Goal: Entertainment & Leisure: Consume media (video, audio)

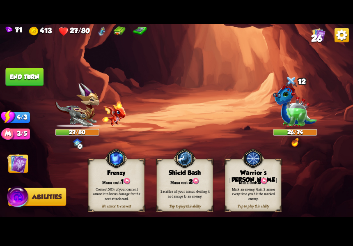
click at [22, 162] on img at bounding box center [17, 163] width 20 height 20
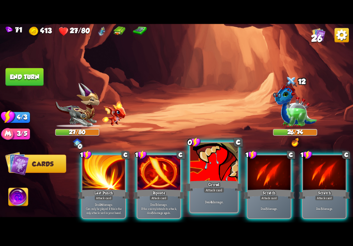
click at [197, 172] on div at bounding box center [214, 162] width 48 height 40
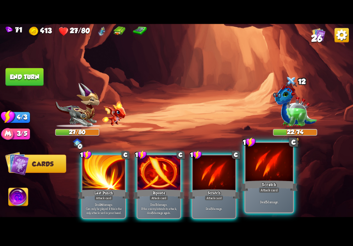
click at [268, 180] on div "Scratch" at bounding box center [268, 185] width 57 height 13
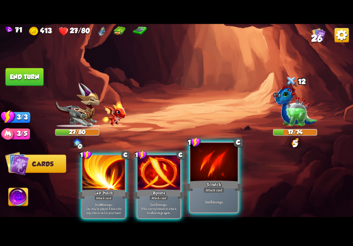
click at [201, 167] on div at bounding box center [214, 162] width 48 height 40
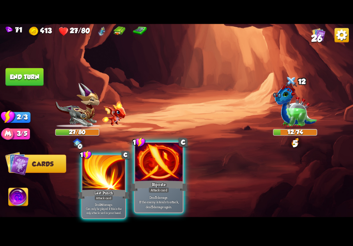
click at [172, 171] on div at bounding box center [159, 162] width 48 height 40
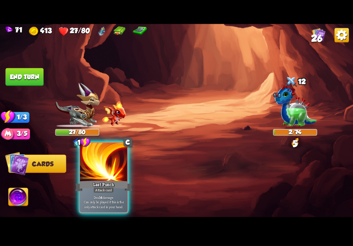
click at [117, 178] on div at bounding box center [104, 162] width 48 height 40
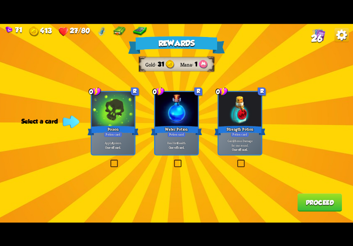
click at [172, 156] on div "Rewards Gold 31 Mana 1 Select a card 0 R Poison Potion card Apply 4 poison. One…" at bounding box center [176, 123] width 353 height 199
click at [173, 160] on label at bounding box center [173, 160] width 0 height 0
click at [0, 0] on input "checkbox" at bounding box center [0, 0] width 0 height 0
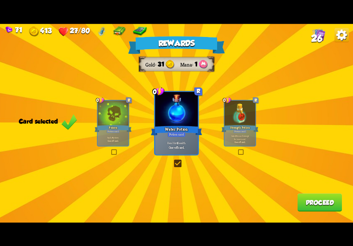
click at [299, 204] on button "Proceed" at bounding box center [319, 202] width 45 height 18
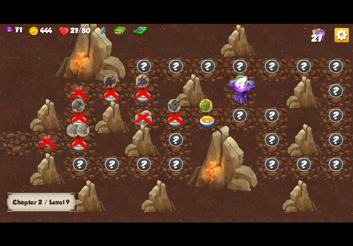
click at [209, 118] on img at bounding box center [208, 121] width 18 height 13
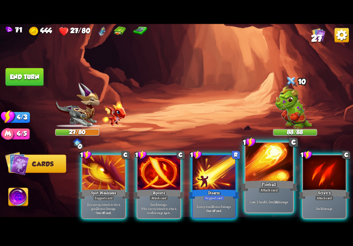
click at [281, 176] on div at bounding box center [269, 162] width 48 height 40
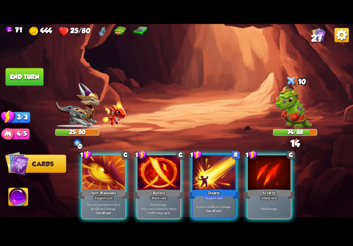
click at [281, 176] on div at bounding box center [269, 173] width 43 height 36
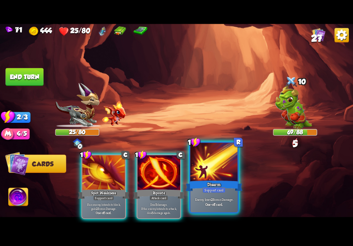
click at [209, 176] on div at bounding box center [214, 162] width 48 height 40
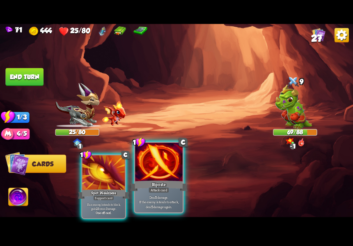
click at [152, 196] on p "Deal 5 damage. If the enemy intends to attack, deal 5 damage again." at bounding box center [158, 201] width 45 height 14
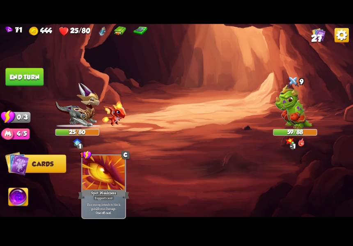
click at [32, 71] on button "End turn" at bounding box center [24, 77] width 38 height 18
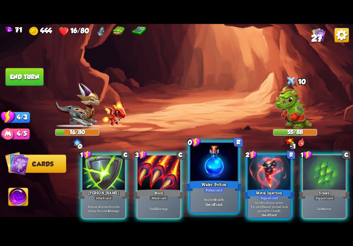
click at [215, 171] on div at bounding box center [214, 162] width 48 height 40
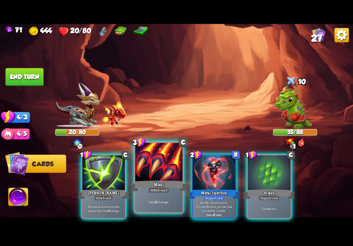
click at [165, 171] on div at bounding box center [159, 162] width 48 height 40
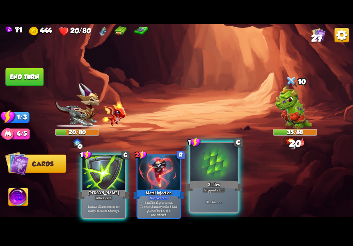
click at [203, 176] on div at bounding box center [214, 162] width 48 height 40
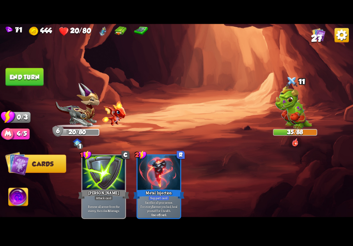
click at [28, 79] on button "End turn" at bounding box center [24, 77] width 38 height 18
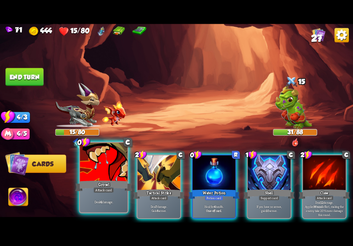
click at [95, 170] on div at bounding box center [104, 162] width 48 height 40
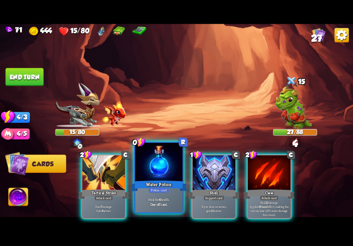
click at [153, 174] on div at bounding box center [159, 162] width 48 height 40
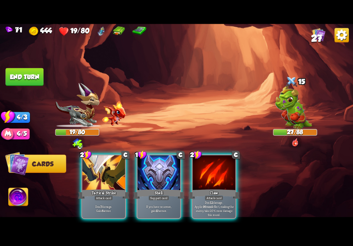
click at [153, 174] on div at bounding box center [158, 173] width 43 height 36
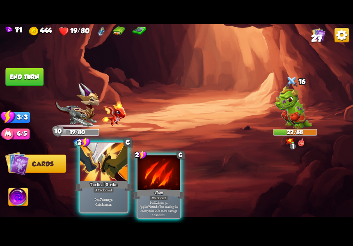
click at [102, 178] on div at bounding box center [104, 162] width 48 height 40
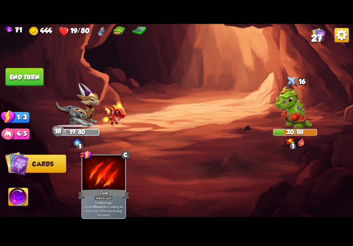
click at [21, 75] on button "End turn" at bounding box center [24, 77] width 38 height 18
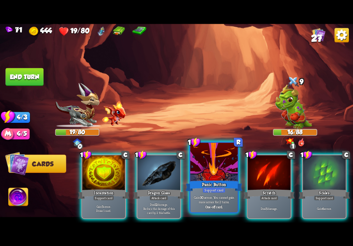
click at [222, 185] on div "Panic Button" at bounding box center [213, 185] width 57 height 13
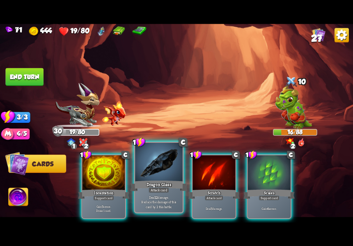
click at [166, 197] on p "Deal 12 damage. Reduce the damage of this card by 2 this battle." at bounding box center [158, 201] width 45 height 14
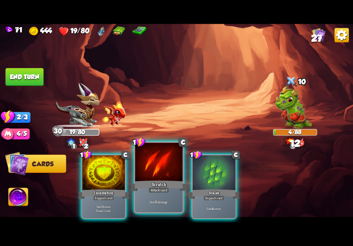
click at [167, 197] on div "Deal 5 damage." at bounding box center [159, 201] width 48 height 21
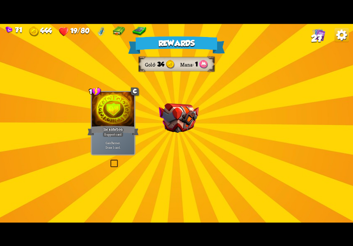
click at [180, 113] on img at bounding box center [179, 118] width 40 height 30
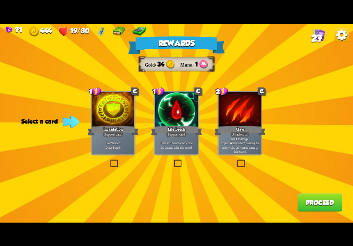
click at [185, 126] on div "Life Leech" at bounding box center [176, 130] width 51 height 11
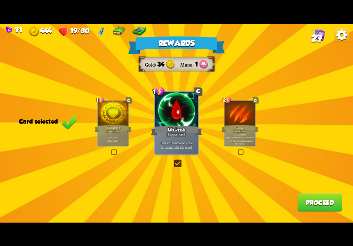
click at [318, 196] on button "Proceed" at bounding box center [319, 202] width 45 height 18
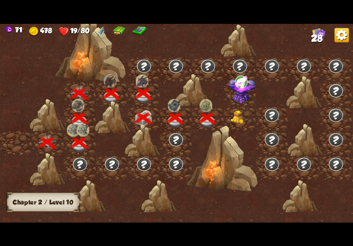
click at [239, 119] on img at bounding box center [240, 117] width 18 height 14
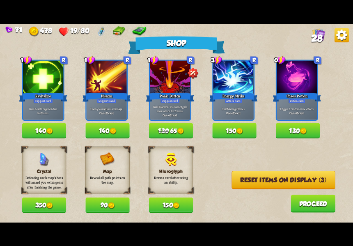
click at [245, 131] on button "150" at bounding box center [234, 130] width 44 height 15
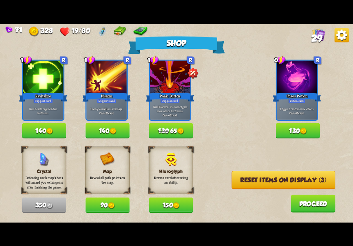
click at [41, 131] on button "140" at bounding box center [44, 130] width 44 height 15
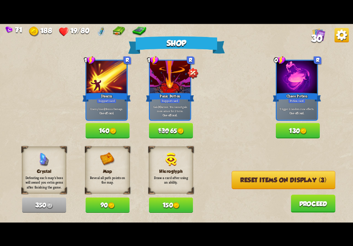
click at [290, 184] on button "Reset items on display (3)" at bounding box center [283, 180] width 104 height 18
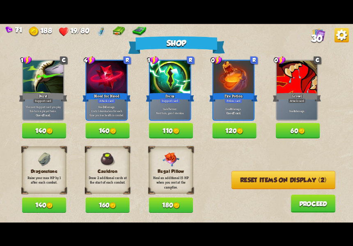
click at [299, 202] on button "Proceed" at bounding box center [312, 203] width 45 height 18
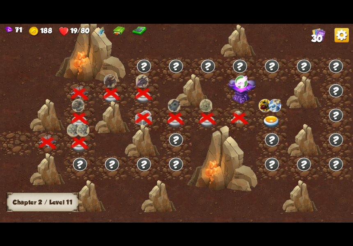
scroll to position [0, 125]
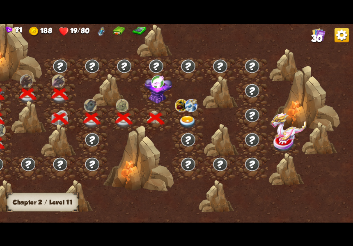
click at [158, 83] on img at bounding box center [157, 81] width 13 height 13
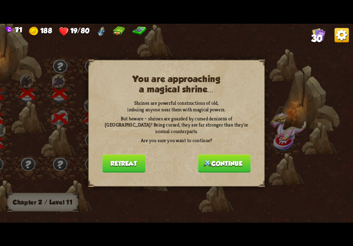
click at [210, 155] on button "Continue" at bounding box center [224, 163] width 53 height 18
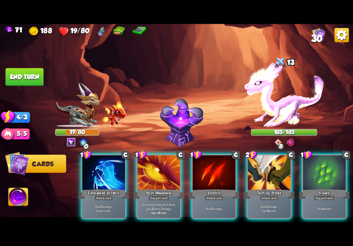
click at [297, 105] on img at bounding box center [284, 94] width 80 height 66
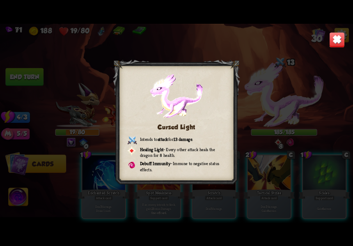
click at [311, 104] on div "Cursed Light Intends to attack for 13 damage . Healing Light – Every other atta…" at bounding box center [176, 123] width 353 height 199
click at [328, 34] on div "Cursed Light Intends to attack for 13 damage . Healing Light – Every other atta…" at bounding box center [176, 123] width 353 height 199
click at [329, 35] on img at bounding box center [337, 40] width 16 height 16
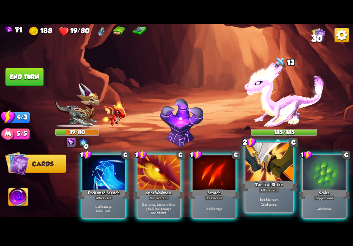
click at [266, 181] on div "Tactical Strike" at bounding box center [268, 185] width 57 height 13
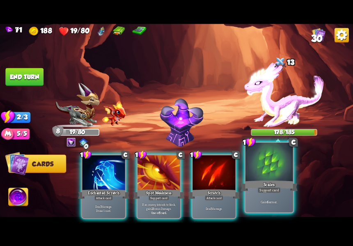
click at [258, 182] on div "Scales" at bounding box center [268, 185] width 57 height 13
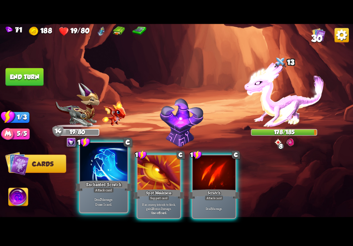
click at [109, 194] on div "Deal 7 damage. Draw 1 card." at bounding box center [104, 201] width 48 height 21
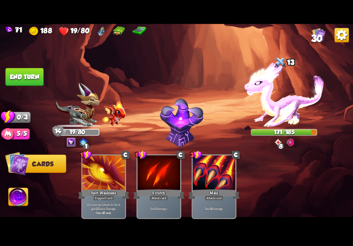
click at [18, 70] on button "End turn" at bounding box center [24, 77] width 38 height 18
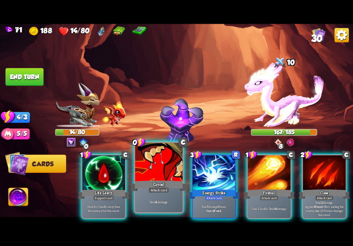
click at [153, 190] on div "Attack card" at bounding box center [159, 190] width 21 height 6
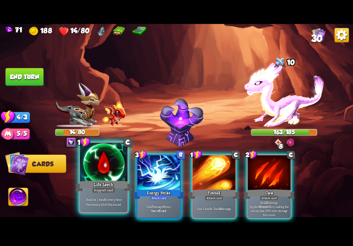
click at [105, 181] on div "Life Leech" at bounding box center [103, 185] width 57 height 13
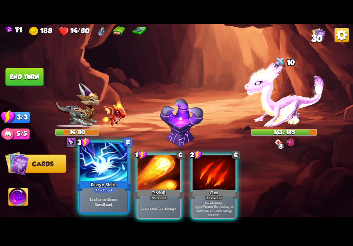
click at [108, 188] on div "Attack card" at bounding box center [103, 190] width 21 height 6
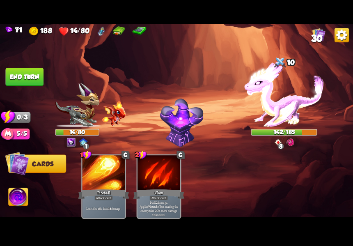
click at [41, 82] on button "End turn" at bounding box center [24, 77] width 38 height 18
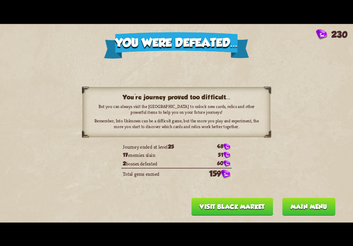
click at [227, 208] on button "Visit Black Market" at bounding box center [232, 206] width 82 height 18
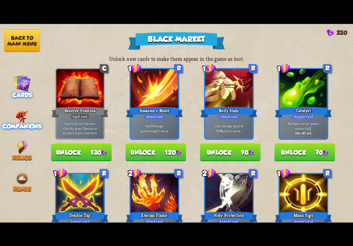
click at [12, 123] on span "Companions" at bounding box center [21, 126] width 39 height 7
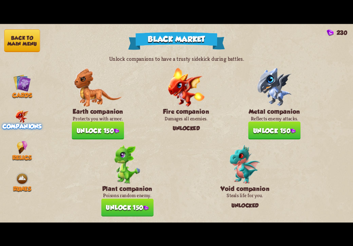
click at [80, 126] on button "Unlock 150" at bounding box center [98, 130] width 53 height 18
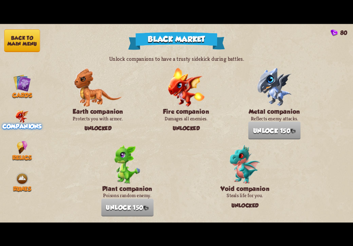
click at [13, 46] on button "Back to main menu" at bounding box center [22, 40] width 36 height 23
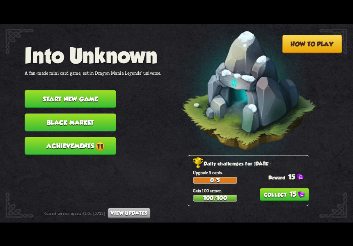
click at [69, 91] on button "Start new game" at bounding box center [70, 99] width 91 height 18
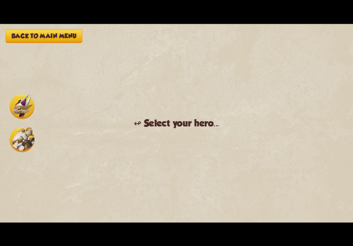
click at [16, 106] on img at bounding box center [22, 106] width 25 height 25
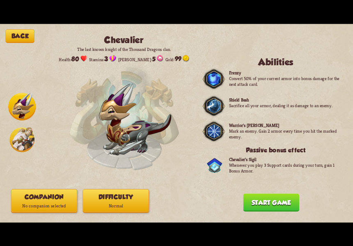
click at [59, 190] on button "Companion No companion selected" at bounding box center [44, 201] width 66 height 24
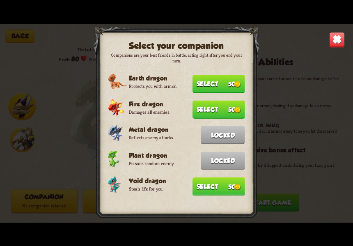
click at [206, 83] on button "Select 50" at bounding box center [218, 84] width 53 height 18
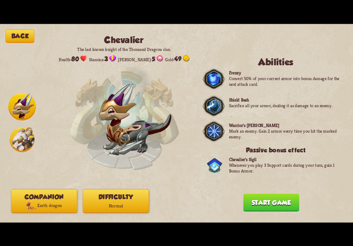
click at [34, 206] on img at bounding box center [31, 205] width 11 height 9
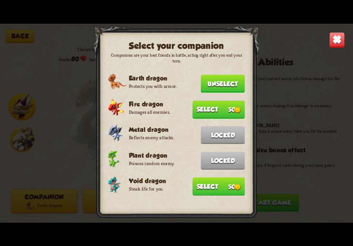
click at [194, 112] on button "Select 50" at bounding box center [218, 109] width 53 height 18
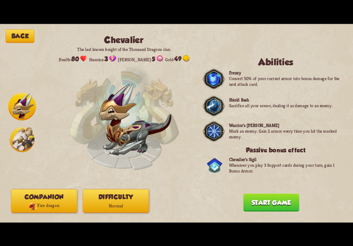
click at [23, 201] on p "Fire dragon" at bounding box center [44, 205] width 66 height 9
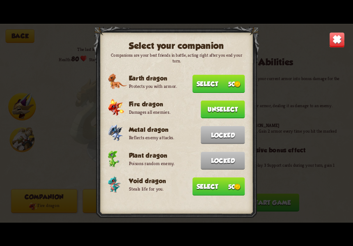
click at [203, 86] on button "Select 50" at bounding box center [218, 84] width 53 height 18
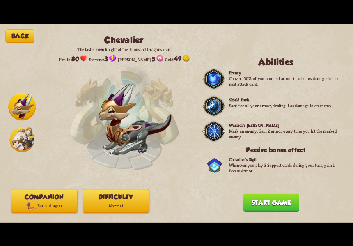
click at [271, 201] on button "Start game" at bounding box center [271, 202] width 56 height 18
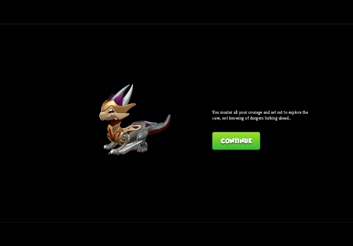
click at [257, 142] on button "Continue" at bounding box center [236, 141] width 48 height 18
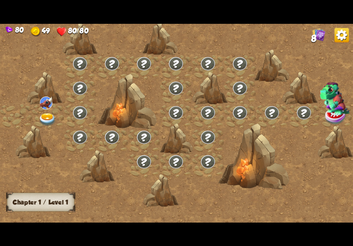
click at [46, 107] on img at bounding box center [46, 102] width 13 height 13
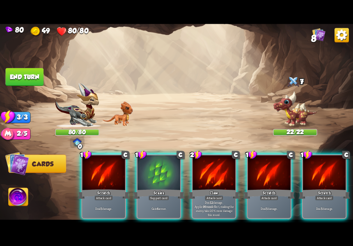
click at [118, 114] on div "Select an enemy to attack... You don't have enough stamina to play that card...…" at bounding box center [176, 123] width 353 height 199
click at [120, 115] on img at bounding box center [117, 113] width 31 height 25
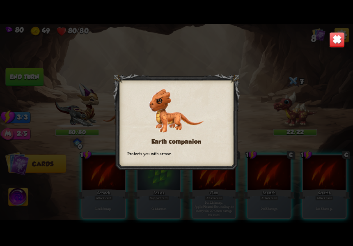
click at [233, 118] on div at bounding box center [176, 123] width 127 height 98
click at [256, 121] on div "Earth companion Protects you with armor." at bounding box center [176, 123] width 353 height 199
click at [331, 46] on img at bounding box center [337, 40] width 16 height 16
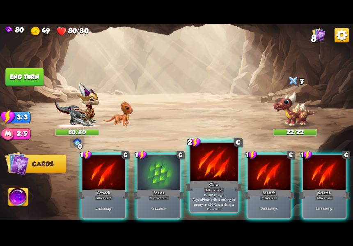
click at [213, 176] on div at bounding box center [214, 162] width 48 height 40
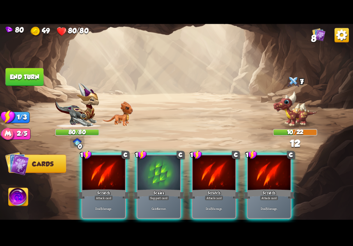
click at [213, 176] on div at bounding box center [213, 173] width 43 height 36
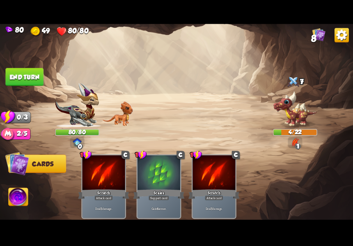
click at [2, 66] on img at bounding box center [176, 123] width 353 height 199
click at [3, 66] on img at bounding box center [176, 123] width 353 height 199
click at [8, 71] on button "End turn" at bounding box center [24, 77] width 38 height 18
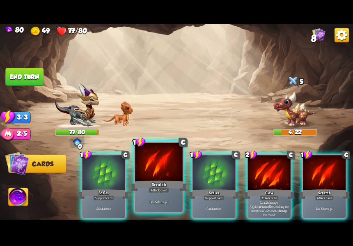
click at [167, 159] on div at bounding box center [159, 162] width 48 height 40
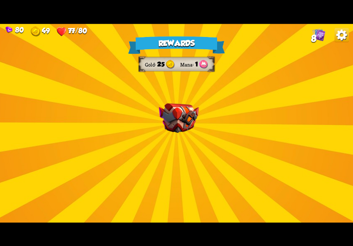
click at [196, 103] on div "Rewards Gold 25 Mana 1 Select a card 1 C Fire Breath Attack card Deal 6 damage …" at bounding box center [176, 123] width 353 height 199
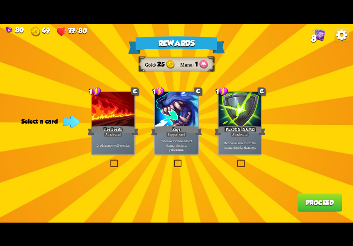
click at [191, 142] on p "Whenever you deal direct damage this turn, gain 3 armor." at bounding box center [176, 145] width 41 height 13
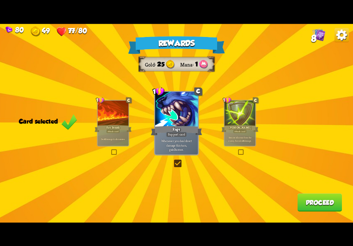
click at [237, 150] on label at bounding box center [237, 150] width 0 height 0
click at [0, 0] on input "checkbox" at bounding box center [0, 0] width 0 height 0
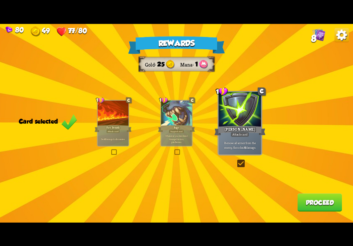
click at [318, 206] on button "Proceed" at bounding box center [319, 202] width 45 height 18
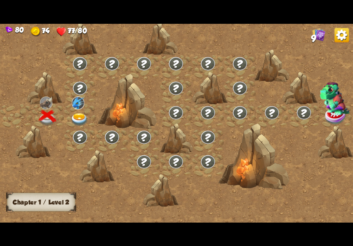
click at [75, 113] on img at bounding box center [80, 119] width 18 height 13
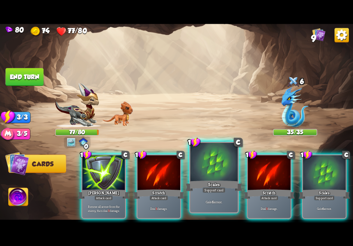
click at [210, 178] on div at bounding box center [214, 162] width 48 height 40
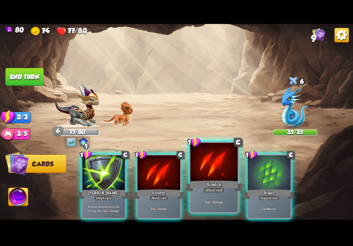
click at [208, 179] on div "Scratch" at bounding box center [213, 185] width 57 height 13
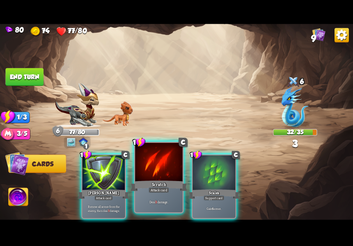
click at [171, 180] on div "Scratch" at bounding box center [158, 185] width 57 height 13
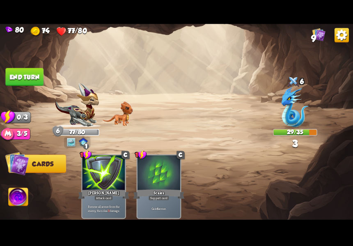
click at [16, 76] on button "End turn" at bounding box center [24, 77] width 38 height 18
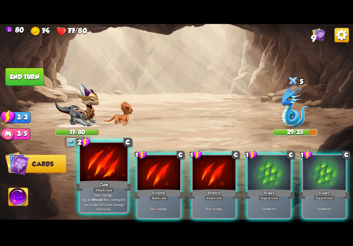
click at [110, 181] on div "Claw" at bounding box center [103, 185] width 57 height 13
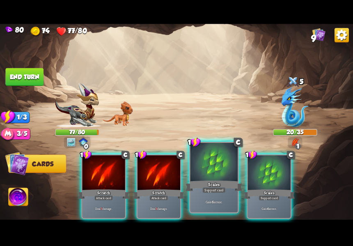
click at [201, 175] on div at bounding box center [214, 162] width 48 height 40
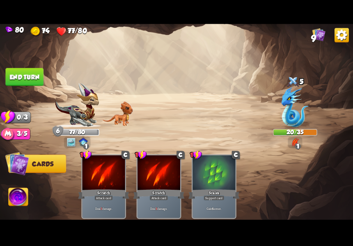
click at [39, 80] on button "End turn" at bounding box center [24, 77] width 38 height 18
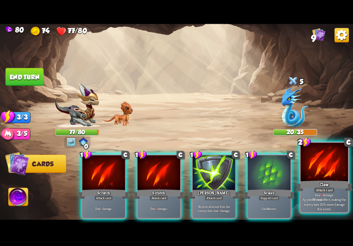
click at [310, 183] on div "Claw" at bounding box center [324, 185] width 57 height 13
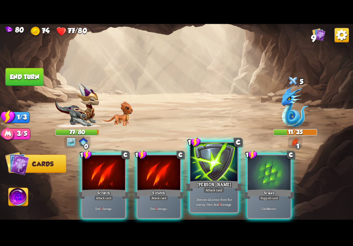
click at [209, 181] on div "[PERSON_NAME]" at bounding box center [213, 185] width 57 height 13
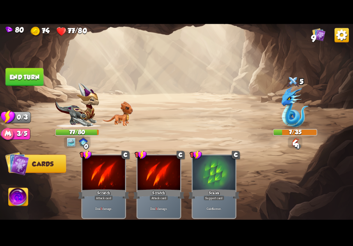
click at [209, 188] on div "Scales" at bounding box center [213, 193] width 51 height 11
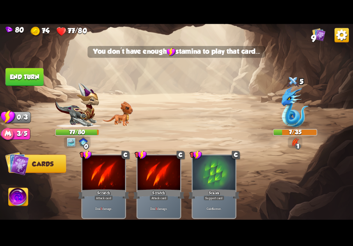
click at [7, 84] on button "End turn" at bounding box center [24, 77] width 38 height 18
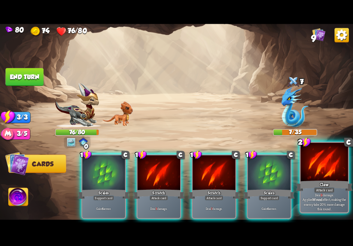
click at [316, 174] on div at bounding box center [324, 162] width 48 height 40
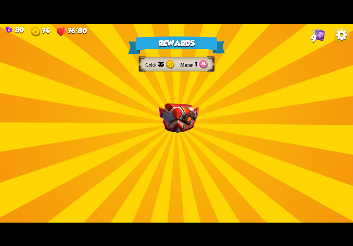
click at [185, 115] on img at bounding box center [179, 118] width 40 height 30
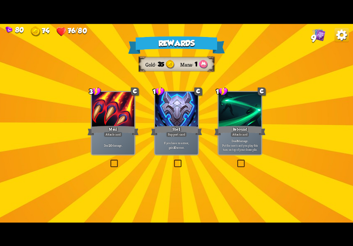
click at [103, 139] on div "Deal 20 damage." at bounding box center [112, 144] width 43 height 18
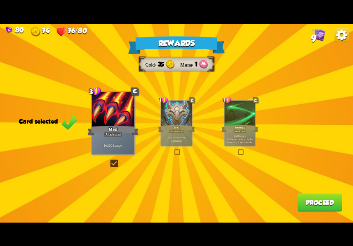
click at [334, 202] on button "Proceed" at bounding box center [319, 202] width 45 height 18
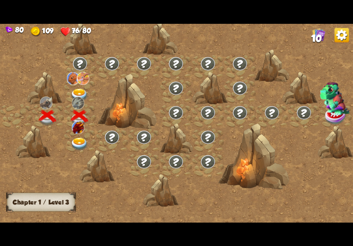
click at [75, 94] on img at bounding box center [80, 94] width 18 height 13
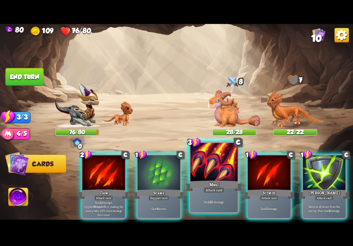
click at [222, 194] on div "Deal 20 damage." at bounding box center [214, 201] width 48 height 21
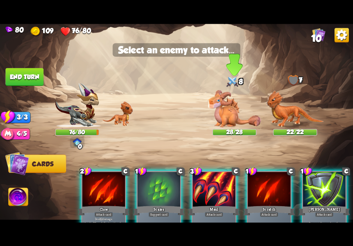
click at [227, 124] on img at bounding box center [234, 108] width 53 height 37
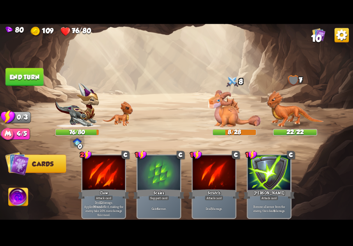
click at [14, 82] on button "End turn" at bounding box center [24, 77] width 38 height 18
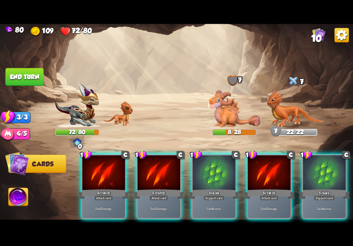
click at [210, 206] on p "Gain 6 armor." at bounding box center [214, 208] width 41 height 4
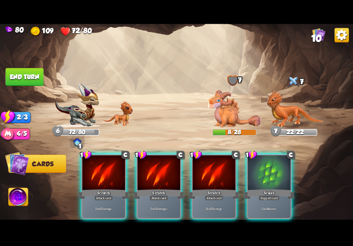
click at [213, 206] on p "Deal 5 damage." at bounding box center [214, 208] width 41 height 4
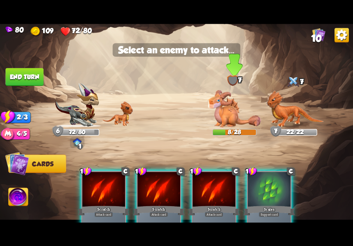
click at [230, 118] on img at bounding box center [234, 108] width 53 height 37
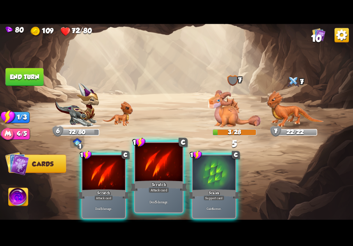
click at [157, 190] on div "Attack card" at bounding box center [159, 190] width 21 height 6
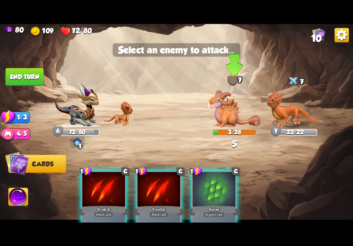
click at [233, 121] on img at bounding box center [234, 108] width 53 height 37
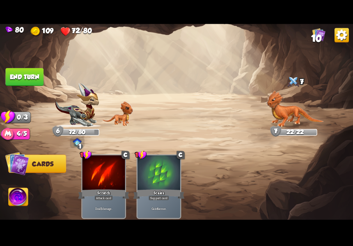
click at [15, 69] on button "End turn" at bounding box center [24, 77] width 38 height 18
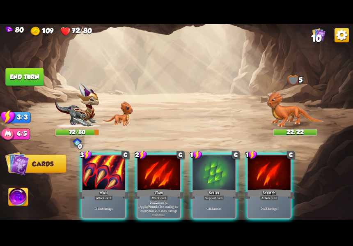
click at [110, 188] on div "Maul" at bounding box center [103, 193] width 51 height 11
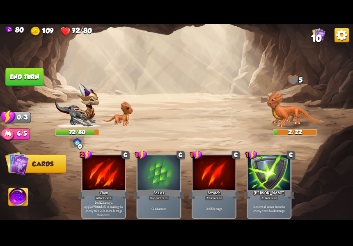
click at [22, 79] on button "End turn" at bounding box center [24, 77] width 38 height 18
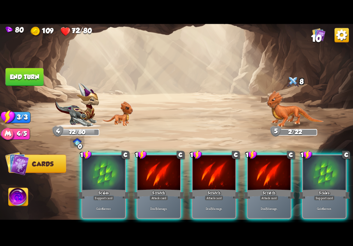
click at [272, 216] on div "1 C Scales Support card Gain 6 armor. 1 C Scratch Attack card Deal 5 damage. 1 …" at bounding box center [212, 178] width 282 height 88
click at [273, 206] on p "Deal 5 damage." at bounding box center [269, 208] width 41 height 4
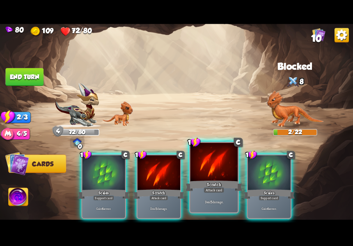
click at [217, 201] on p "Deal 5 damage." at bounding box center [213, 201] width 45 height 5
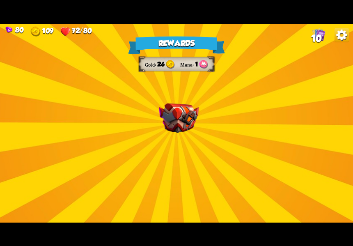
click at [178, 110] on img at bounding box center [179, 118] width 40 height 30
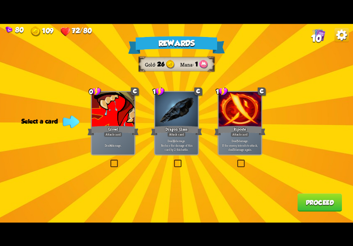
click at [121, 153] on div "Deal 4 damage." at bounding box center [112, 144] width 43 height 18
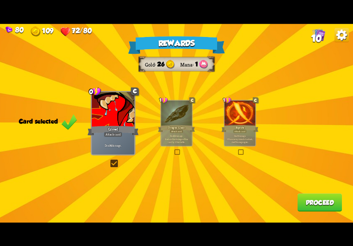
click at [174, 150] on label at bounding box center [174, 150] width 0 height 0
click at [0, 0] on input "checkbox" at bounding box center [0, 0] width 0 height 0
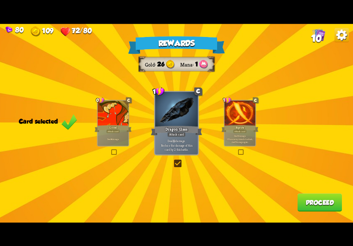
click at [332, 205] on button "Proceed" at bounding box center [319, 202] width 45 height 18
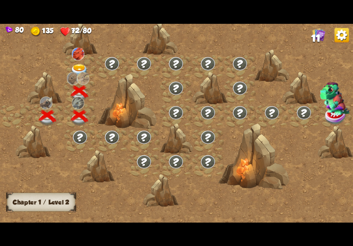
click at [80, 74] on img at bounding box center [83, 78] width 13 height 13
click at [72, 58] on img at bounding box center [78, 53] width 13 height 13
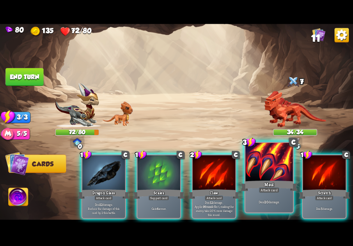
click at [276, 207] on div "Deal 20 damage." at bounding box center [269, 201] width 48 height 21
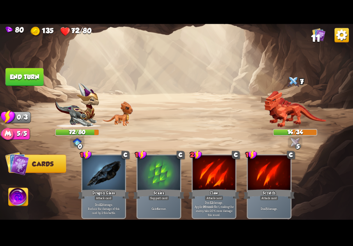
click at [24, 68] on button "End turn" at bounding box center [24, 77] width 38 height 18
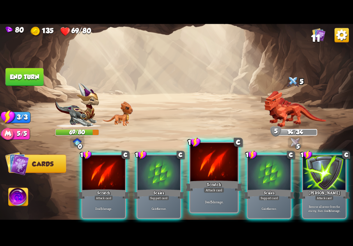
click at [217, 182] on div "Scratch" at bounding box center [213, 185] width 57 height 13
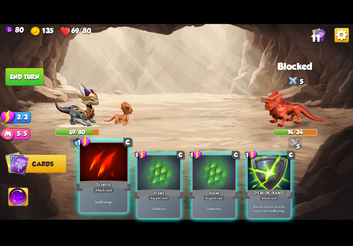
click at [116, 185] on div "Scratch" at bounding box center [103, 185] width 57 height 13
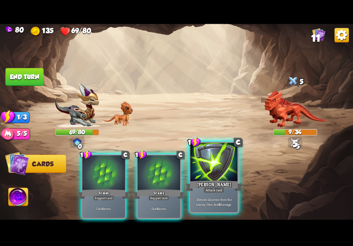
click at [223, 205] on p "Remove all armor from the enemy, then deal 4 damage." at bounding box center [213, 201] width 45 height 9
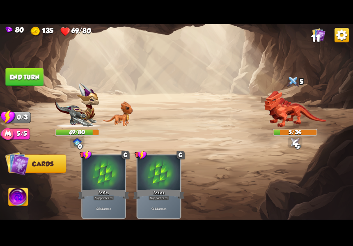
click at [15, 75] on button "End turn" at bounding box center [24, 77] width 38 height 18
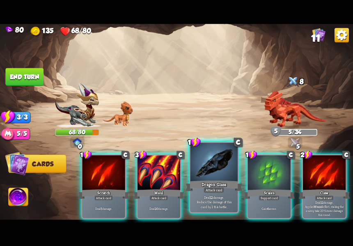
click at [214, 187] on div "Attack card" at bounding box center [213, 190] width 21 height 6
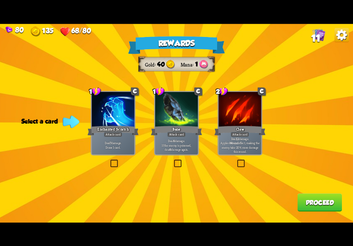
click at [108, 155] on div "Rewards Gold 40 Mana 1 Select a card 1 C Enchanted Scratch Attack card Deal 7 d…" at bounding box center [176, 123] width 353 height 199
click at [110, 157] on div "Rewards Gold 40 Mana 1 Select a card 1 C Enchanted Scratch Attack card Deal 7 d…" at bounding box center [176, 123] width 353 height 199
click at [109, 160] on label at bounding box center [109, 160] width 0 height 0
click at [0, 0] on input "checkbox" at bounding box center [0, 0] width 0 height 0
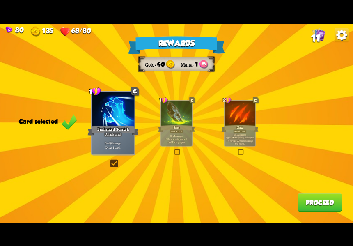
click at [310, 206] on button "Proceed" at bounding box center [319, 202] width 45 height 18
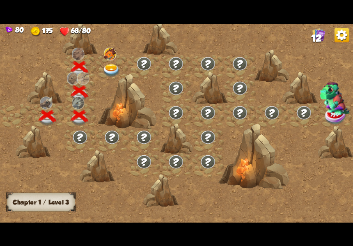
click at [114, 71] on img at bounding box center [112, 70] width 18 height 13
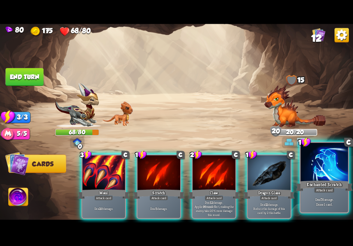
click at [311, 168] on div at bounding box center [324, 162] width 48 height 40
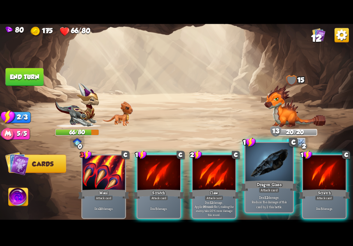
click at [264, 168] on div at bounding box center [269, 162] width 48 height 40
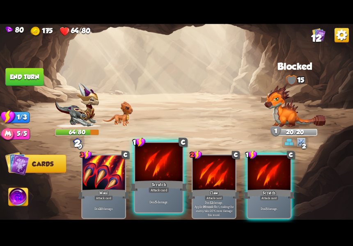
click at [157, 181] on div "Scratch" at bounding box center [158, 185] width 57 height 13
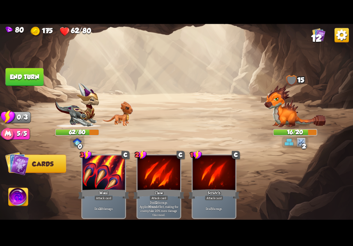
click at [27, 80] on button "End turn" at bounding box center [24, 77] width 38 height 18
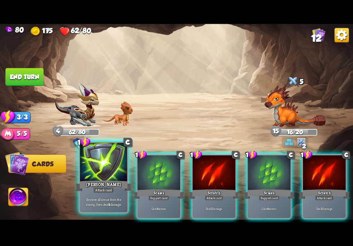
click at [107, 178] on div at bounding box center [104, 162] width 48 height 40
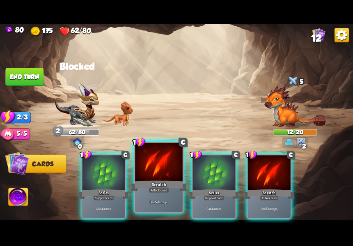
click at [142, 195] on div "Deal 5 damage." at bounding box center [159, 201] width 48 height 21
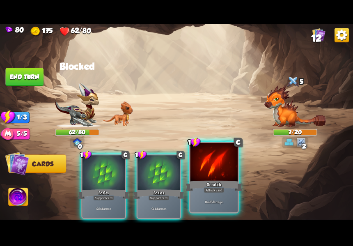
click at [199, 195] on div "Deal 5 damage." at bounding box center [214, 201] width 48 height 21
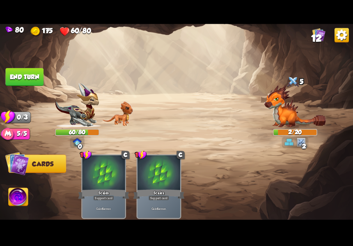
click at [28, 71] on button "End turn" at bounding box center [24, 77] width 38 height 18
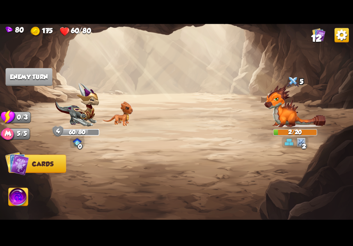
click at [19, 197] on img at bounding box center [19, 197] width 20 height 20
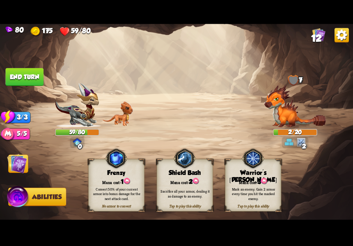
click at [11, 152] on img at bounding box center [176, 123] width 353 height 199
click at [13, 154] on img at bounding box center [176, 123] width 353 height 199
click at [14, 158] on img at bounding box center [17, 163] width 20 height 20
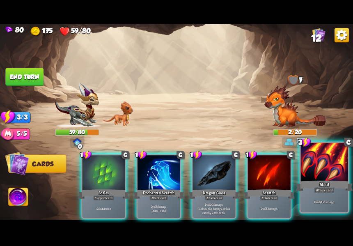
click at [314, 169] on div at bounding box center [324, 162] width 48 height 40
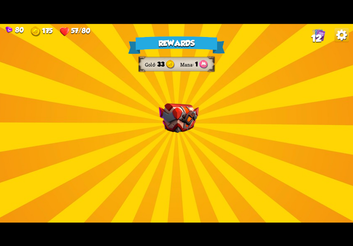
click at [191, 114] on img at bounding box center [179, 118] width 40 height 30
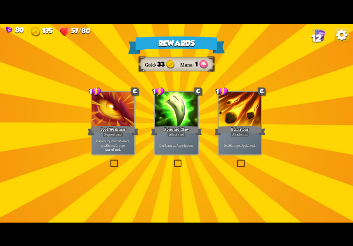
click at [173, 160] on label at bounding box center [173, 160] width 0 height 0
click at [0, 0] on input "checkbox" at bounding box center [0, 0] width 0 height 0
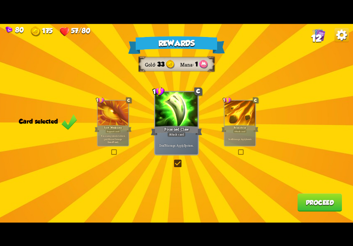
click at [327, 203] on button "Proceed" at bounding box center [319, 202] width 45 height 18
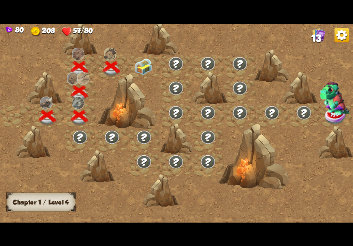
click at [144, 62] on img at bounding box center [144, 66] width 18 height 16
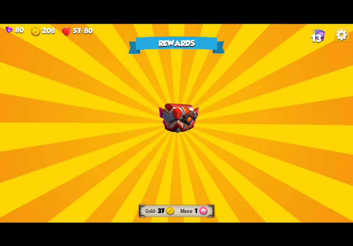
click at [193, 119] on img at bounding box center [179, 118] width 40 height 30
click at [205, 133] on div "Rewards Gold 37 Mana 1 Select a card 3 R Gold Bag Support card Gain 40 gold. On…" at bounding box center [176, 123] width 353 height 199
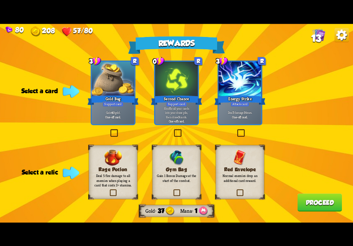
click at [228, 131] on div "Rewards Gold 37 Mana 1 Select a card 3 R Gold Bag Support card Gain 40 gold. On…" at bounding box center [176, 123] width 353 height 199
click at [238, 123] on div "Deal 7 damage 3 times. One-off card." at bounding box center [240, 114] width 43 height 18
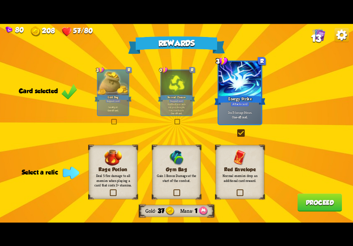
click at [109, 190] on label at bounding box center [109, 190] width 0 height 0
click at [0, 0] on input "checkbox" at bounding box center [0, 0] width 0 height 0
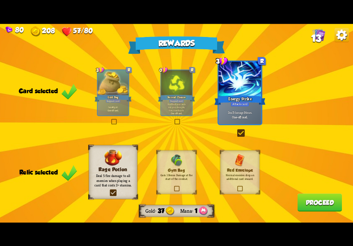
click at [313, 209] on button "Proceed" at bounding box center [319, 202] width 45 height 18
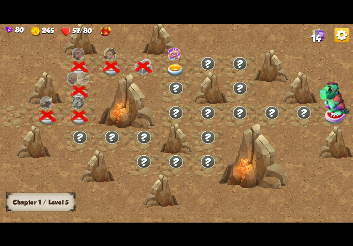
click at [175, 56] on img at bounding box center [174, 53] width 13 height 13
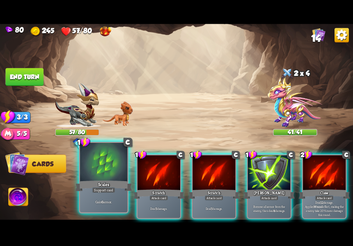
click at [107, 189] on div "Support card" at bounding box center [103, 190] width 23 height 6
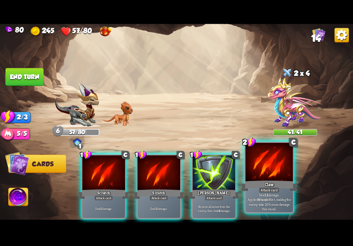
click at [269, 194] on div "Deal 12 damage. Applies Wound effect, making the enemy take 20% more damage thi…" at bounding box center [269, 201] width 48 height 21
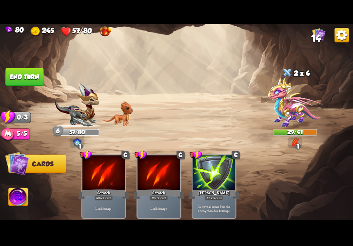
click at [12, 76] on button "End turn" at bounding box center [24, 77] width 38 height 18
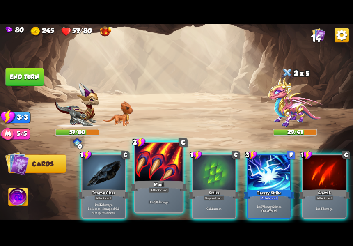
click at [161, 170] on div at bounding box center [159, 162] width 48 height 40
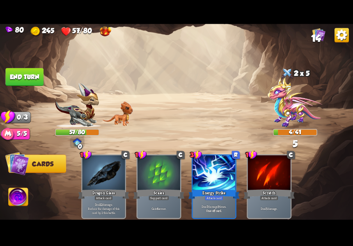
click at [12, 68] on button "End turn" at bounding box center [24, 77] width 38 height 18
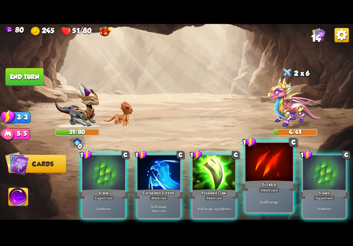
click at [271, 194] on div "Deal 5 damage." at bounding box center [269, 201] width 48 height 21
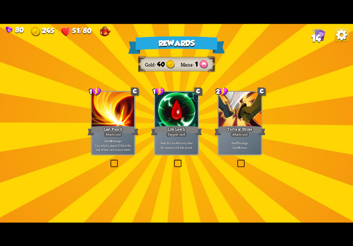
click at [236, 160] on label at bounding box center [236, 160] width 0 height 0
click at [0, 0] on input "checkbox" at bounding box center [0, 0] width 0 height 0
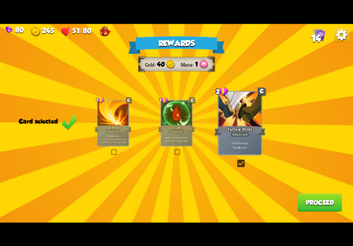
click at [328, 204] on button "Proceed" at bounding box center [319, 202] width 45 height 18
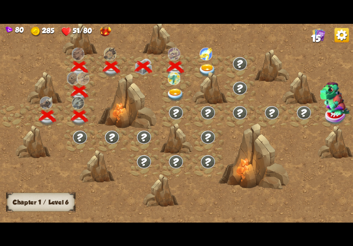
click at [203, 72] on div at bounding box center [209, 87] width 35 height 33
click at [203, 61] on div at bounding box center [208, 67] width 32 height 25
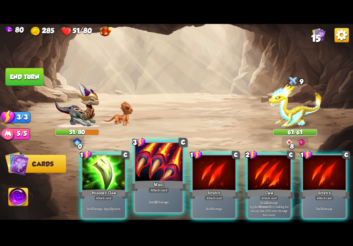
click at [150, 193] on div "Deal 20 damage." at bounding box center [159, 201] width 48 height 21
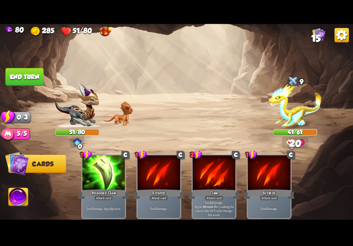
click at [9, 82] on button "End turn" at bounding box center [24, 77] width 38 height 18
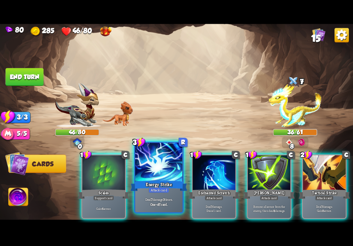
click at [157, 194] on div "Deal 7 damage 3 times. One-off card." at bounding box center [159, 201] width 48 height 21
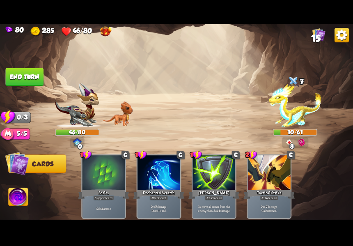
click at [13, 75] on button "End turn" at bounding box center [24, 77] width 38 height 18
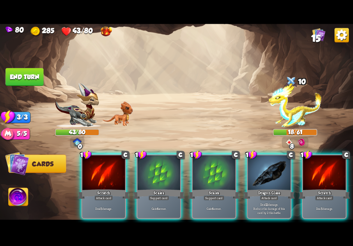
click at [279, 202] on p "Deal 12 damage. Reduce the damage of this card by 2 this battle." at bounding box center [269, 208] width 41 height 13
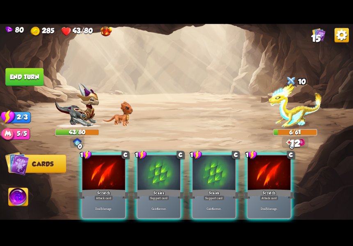
click at [280, 206] on div "Deal 5 damage." at bounding box center [269, 208] width 43 height 18
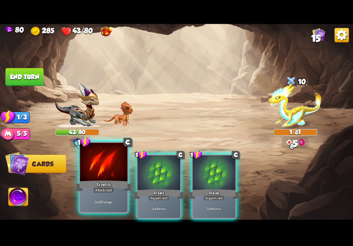
click at [110, 203] on p "Deal 5 damage." at bounding box center [103, 201] width 45 height 5
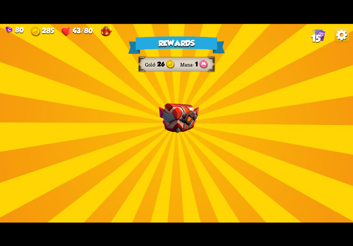
click at [179, 132] on img at bounding box center [179, 118] width 40 height 30
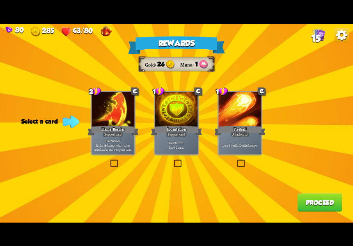
click at [236, 179] on div "Rewards Gold 26 Mana 1 Select a card 2 C Flame Barrier Support card Gain 8 armo…" at bounding box center [176, 123] width 353 height 199
click at [115, 171] on div "Rewards Gold 26 Mana 1 Select a card 2 C Flame Barrier Support card Gain 8 armo…" at bounding box center [176, 123] width 353 height 199
click at [109, 160] on label at bounding box center [109, 160] width 0 height 0
click at [0, 0] on input "checkbox" at bounding box center [0, 0] width 0 height 0
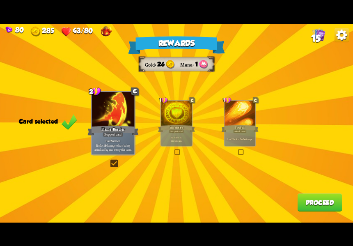
click at [315, 205] on button "Proceed" at bounding box center [319, 202] width 45 height 18
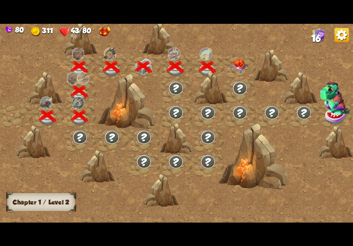
click at [237, 64] on img at bounding box center [240, 66] width 18 height 14
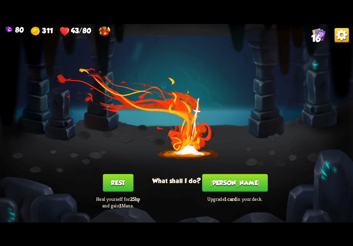
click at [114, 190] on button "Rest" at bounding box center [118, 183] width 31 height 18
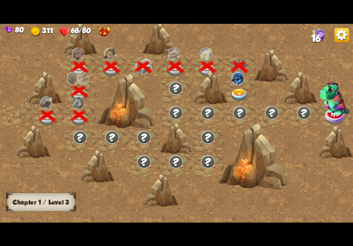
click at [238, 87] on div at bounding box center [240, 91] width 32 height 25
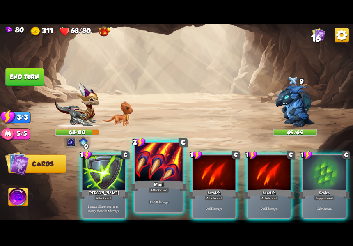
click at [169, 193] on div "Deal 20 damage." at bounding box center [159, 201] width 48 height 21
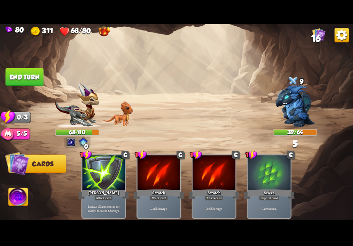
click at [7, 65] on img at bounding box center [176, 123] width 353 height 199
click at [9, 71] on button "End turn" at bounding box center [24, 77] width 38 height 18
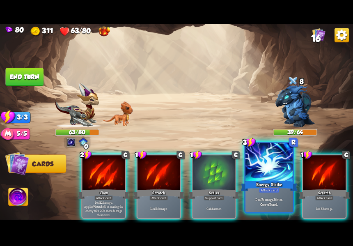
click at [258, 184] on div "Energy Strike" at bounding box center [268, 185] width 57 height 13
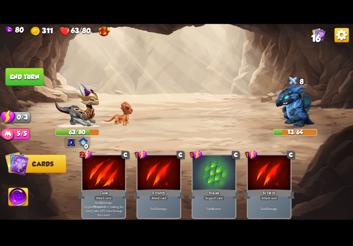
click at [2, 71] on img at bounding box center [176, 123] width 353 height 199
click at [30, 73] on button "End turn" at bounding box center [24, 77] width 38 height 18
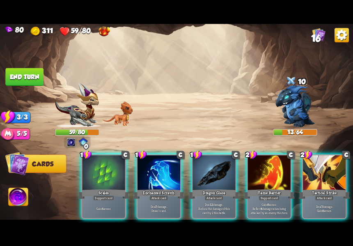
click at [216, 195] on div "Attack card" at bounding box center [214, 197] width 18 height 5
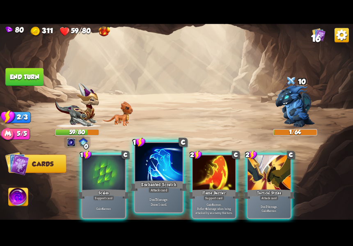
click at [158, 176] on div at bounding box center [159, 162] width 48 height 40
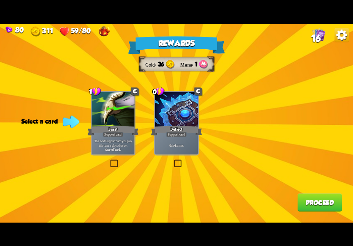
click at [169, 140] on div "Gain 4 armor." at bounding box center [176, 144] width 43 height 18
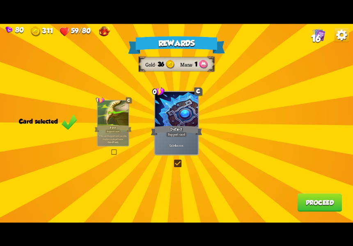
click at [313, 205] on button "Proceed" at bounding box center [319, 202] width 45 height 18
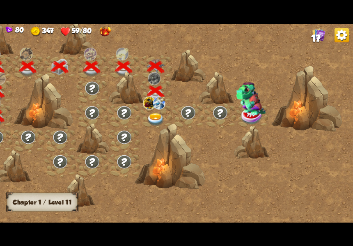
click at [158, 113] on img at bounding box center [155, 119] width 18 height 13
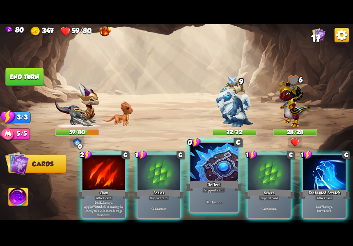
click at [221, 198] on div "Gain 4 armor." at bounding box center [214, 201] width 48 height 21
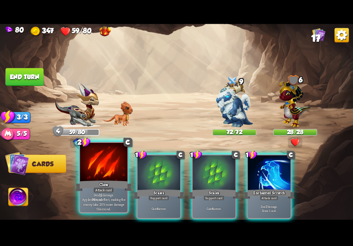
click at [109, 189] on div "Attack card" at bounding box center [103, 190] width 21 height 6
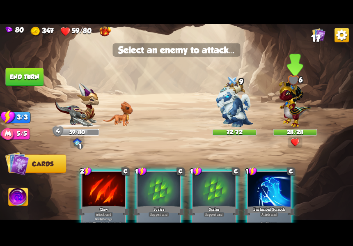
click at [298, 101] on img at bounding box center [295, 102] width 32 height 50
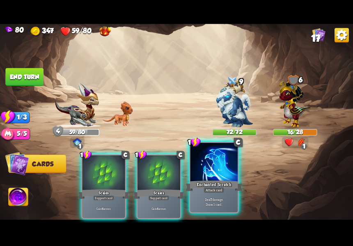
click at [210, 194] on div "Deal 7 damage. Draw 1 card." at bounding box center [214, 201] width 48 height 21
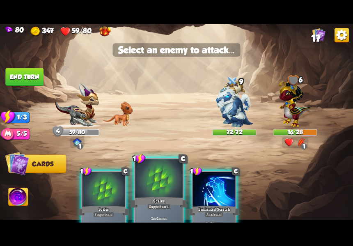
click at [154, 206] on div "Support card" at bounding box center [158, 206] width 23 height 6
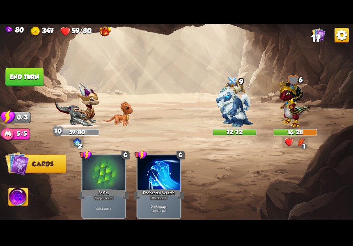
click at [19, 82] on button "End turn" at bounding box center [24, 77] width 38 height 18
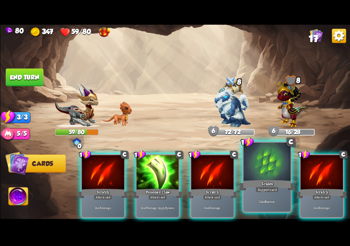
click at [270, 185] on div "Scales" at bounding box center [267, 184] width 57 height 13
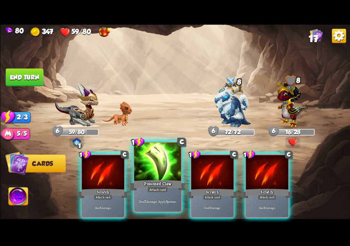
click at [160, 192] on div "Attack card" at bounding box center [157, 189] width 21 height 6
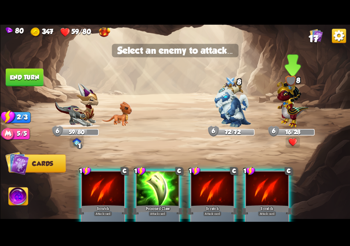
click at [286, 112] on img at bounding box center [293, 102] width 32 height 50
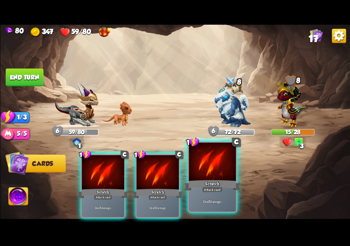
click at [211, 185] on div "Scratch" at bounding box center [212, 184] width 57 height 13
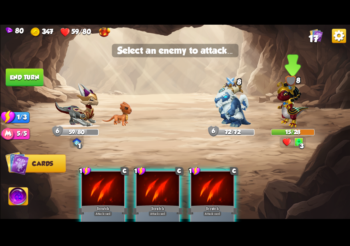
click at [293, 105] on img at bounding box center [293, 102] width 32 height 50
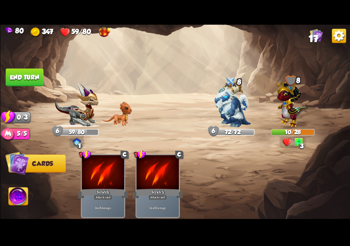
click at [18, 76] on button "End turn" at bounding box center [24, 77] width 38 height 18
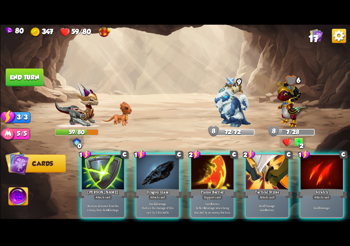
click at [100, 187] on div "[PERSON_NAME]" at bounding box center [103, 192] width 51 height 11
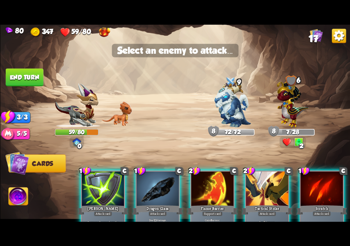
click at [290, 98] on img at bounding box center [293, 102] width 32 height 50
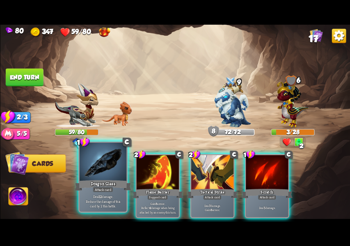
click at [107, 185] on div "Dragon Glass" at bounding box center [103, 184] width 57 height 13
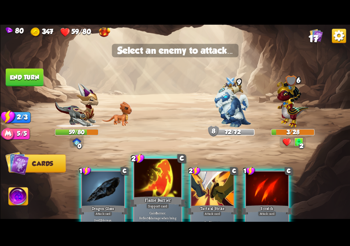
click at [158, 208] on div "Support card" at bounding box center [157, 206] width 23 height 6
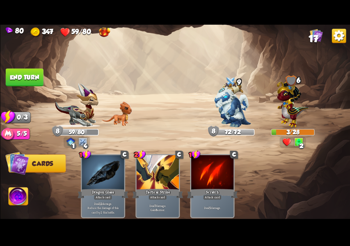
click at [36, 75] on button "End turn" at bounding box center [24, 77] width 38 height 18
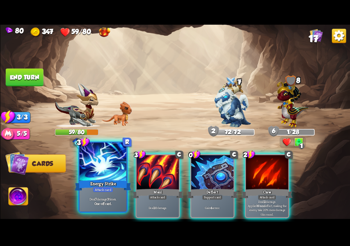
click at [121, 193] on div "Deal 7 damage 3 times. One-off card." at bounding box center [102, 201] width 47 height 21
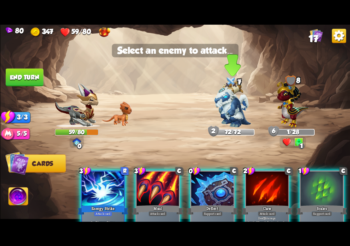
click at [239, 110] on img at bounding box center [232, 104] width 37 height 46
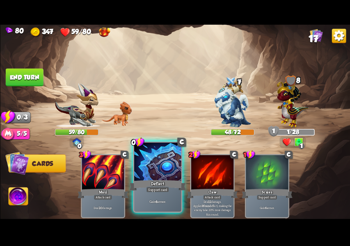
click at [160, 189] on div "Support card" at bounding box center [157, 189] width 23 height 6
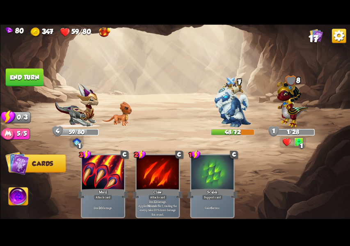
click at [25, 78] on button "End turn" at bounding box center [24, 77] width 38 height 18
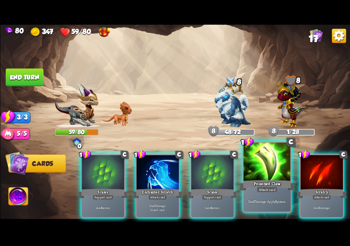
click at [277, 186] on div "Poisoned Claw" at bounding box center [267, 184] width 57 height 13
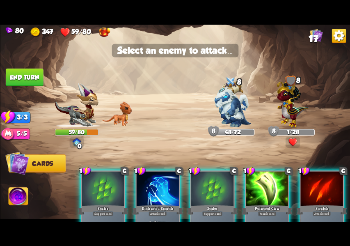
click at [293, 107] on img at bounding box center [293, 102] width 32 height 50
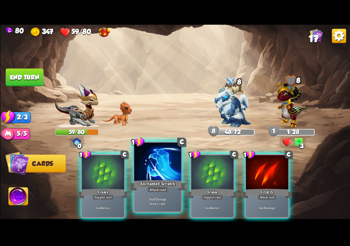
click at [163, 200] on p "Deal 7 damage. Draw 1 card." at bounding box center [157, 200] width 45 height 9
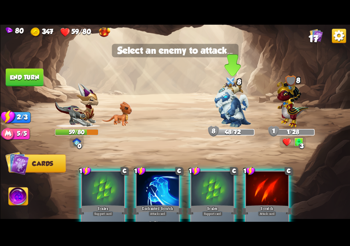
click at [242, 103] on img at bounding box center [232, 104] width 37 height 46
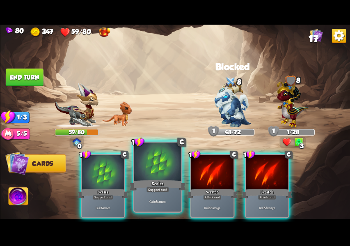
click at [158, 192] on div "Gain 6 armor." at bounding box center [157, 201] width 47 height 21
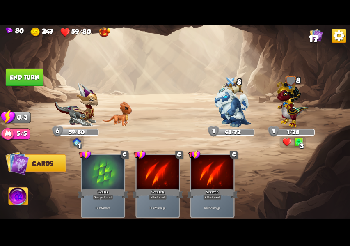
click at [16, 78] on button "End turn" at bounding box center [24, 77] width 38 height 18
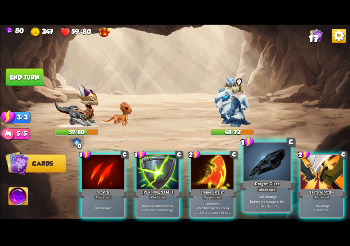
click at [270, 194] on div "Deal 12 damage. Reduce the damage of this card by 2 this battle." at bounding box center [266, 201] width 47 height 21
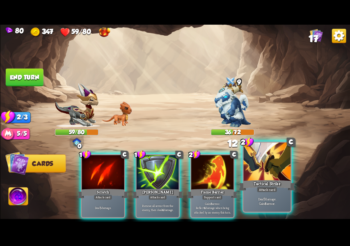
click at [272, 202] on p "Deal 7 damage. Gain 8 armor." at bounding box center [267, 200] width 45 height 9
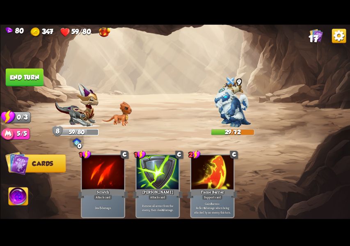
click at [19, 74] on button "End turn" at bounding box center [24, 77] width 38 height 18
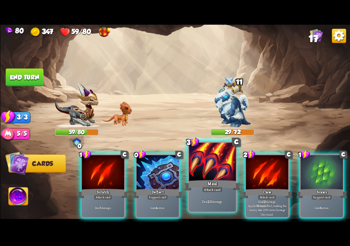
click at [217, 188] on div "Attack card" at bounding box center [212, 189] width 21 height 6
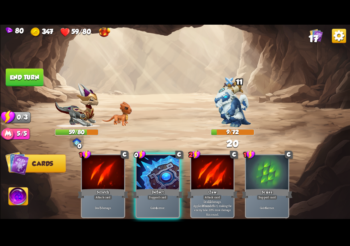
click at [18, 79] on button "End turn" at bounding box center [24, 77] width 38 height 18
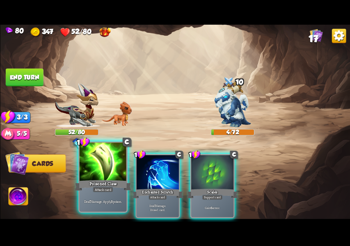
click at [104, 178] on div at bounding box center [102, 162] width 47 height 40
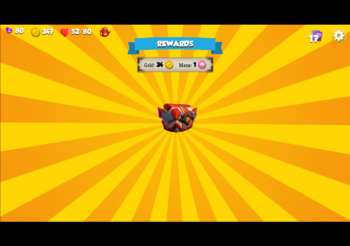
click at [194, 119] on img at bounding box center [178, 118] width 40 height 30
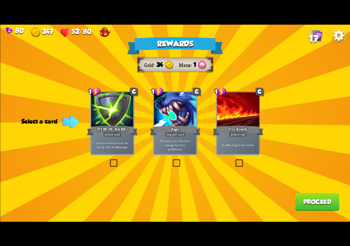
click at [112, 153] on div "Remove all armor from the enemy, then deal 4 damage." at bounding box center [112, 144] width 42 height 18
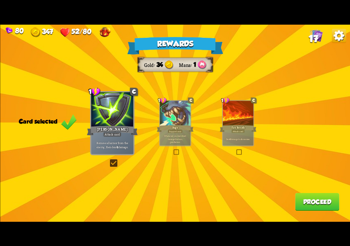
click at [174, 139] on p "Whenever you deal direct damage this turn, gain 3 armor." at bounding box center [174, 138] width 29 height 9
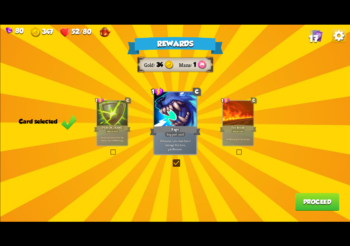
click at [318, 203] on button "Proceed" at bounding box center [317, 201] width 44 height 18
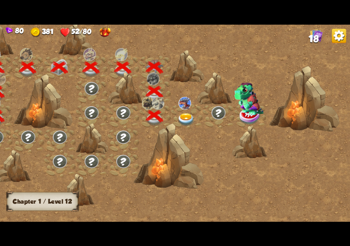
click at [182, 117] on img at bounding box center [186, 119] width 18 height 13
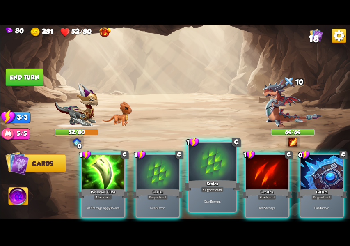
click at [215, 192] on div "Support card" at bounding box center [212, 189] width 23 height 6
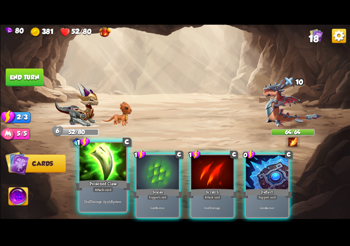
click at [99, 198] on div "Deal 7 damage. Apply 3 poison." at bounding box center [102, 201] width 47 height 21
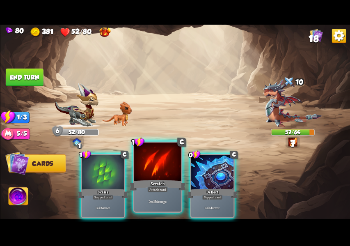
click at [159, 205] on div "Deal 5 damage." at bounding box center [157, 201] width 47 height 21
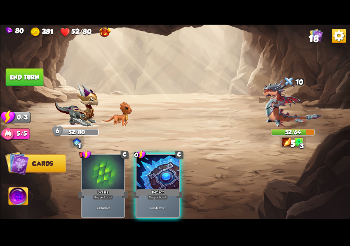
click at [11, 78] on button "End turn" at bounding box center [24, 77] width 38 height 18
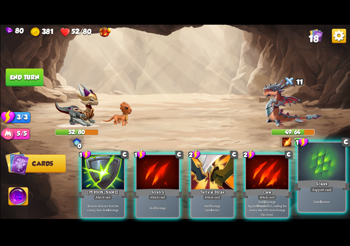
click at [322, 198] on div "Gain 6 armor." at bounding box center [321, 201] width 47 height 21
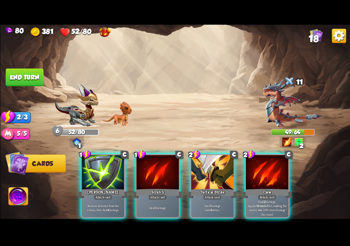
click at [217, 203] on p "Deal 7 damage. Gain 8 armor." at bounding box center [212, 207] width 40 height 8
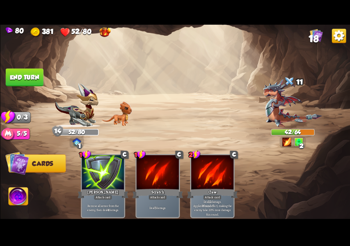
click at [7, 72] on button "End turn" at bounding box center [24, 77] width 38 height 18
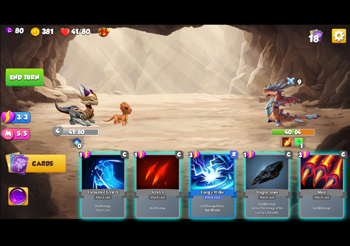
click at [286, 108] on img at bounding box center [292, 103] width 59 height 48
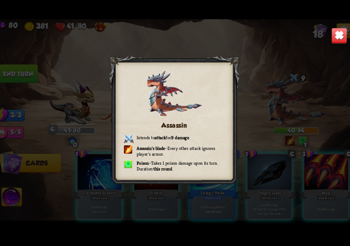
click at [335, 38] on img at bounding box center [334, 40] width 15 height 15
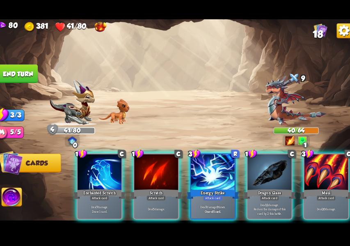
click at [214, 198] on div "Deal 7 damage 3 times. One-off card." at bounding box center [212, 207] width 42 height 18
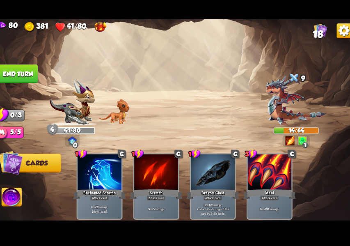
click at [20, 79] on button "End turn" at bounding box center [24, 77] width 38 height 18
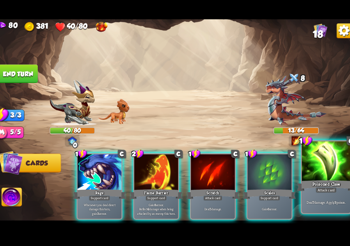
click at [335, 194] on div "Deal 7 damage. Apply 3 poison." at bounding box center [321, 201] width 47 height 21
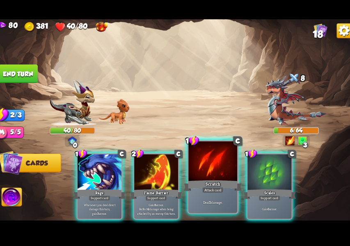
click at [205, 203] on p "Deal 5 damage." at bounding box center [212, 201] width 45 height 5
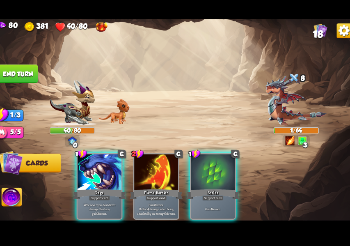
click at [19, 72] on button "End turn" at bounding box center [24, 77] width 38 height 18
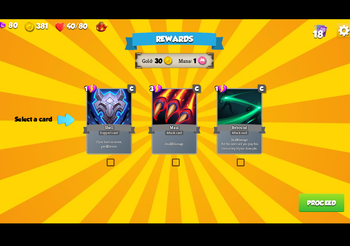
click at [111, 137] on div "If you have no armor, gain 10 armor." at bounding box center [112, 144] width 42 height 18
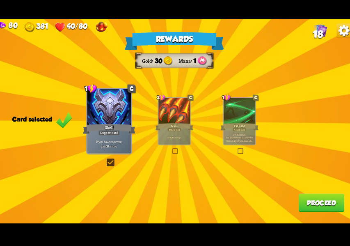
click at [234, 133] on div "Attack card" at bounding box center [237, 131] width 13 height 4
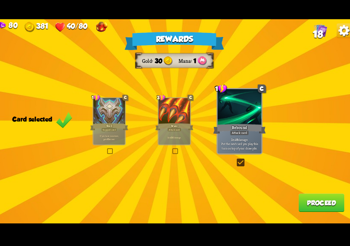
click at [323, 200] on button "Proceed" at bounding box center [317, 201] width 44 height 18
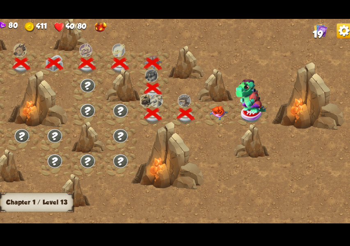
click at [216, 119] on img at bounding box center [218, 115] width 18 height 14
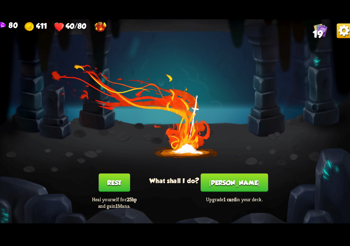
click at [119, 185] on button "Rest" at bounding box center [117, 182] width 30 height 18
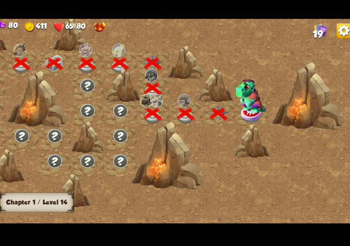
click at [248, 107] on img at bounding box center [249, 98] width 30 height 33
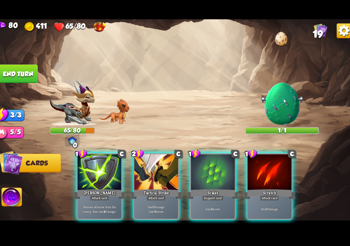
click at [283, 113] on div "Player turn" at bounding box center [175, 123] width 350 height 54
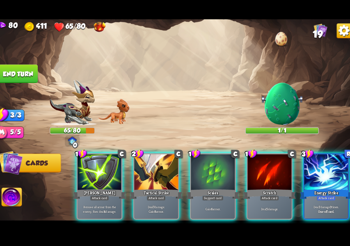
click at [274, 103] on img at bounding box center [279, 106] width 42 height 42
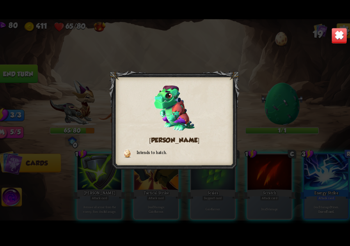
click at [340, 46] on img at bounding box center [334, 40] width 15 height 15
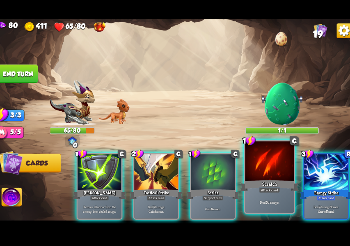
click at [256, 191] on div "Scratch" at bounding box center [267, 184] width 57 height 13
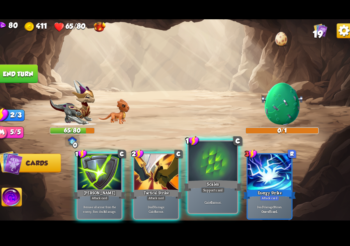
click at [200, 175] on div at bounding box center [212, 162] width 47 height 40
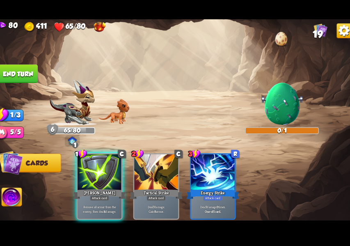
click at [12, 75] on button "End turn" at bounding box center [24, 77] width 38 height 18
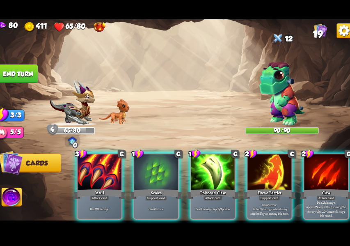
click at [281, 99] on img at bounding box center [279, 96] width 44 height 61
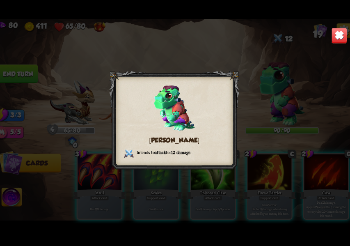
click at [312, 111] on div "[PERSON_NAME] Intends to attack for 12 damage ." at bounding box center [175, 123] width 350 height 197
click at [337, 120] on div "[PERSON_NAME] Intends to attack for 12 damage ." at bounding box center [175, 123] width 350 height 197
click at [338, 41] on img at bounding box center [334, 40] width 15 height 15
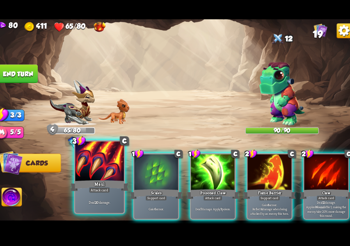
click at [112, 199] on p "Deal 20 damage." at bounding box center [102, 201] width 45 height 5
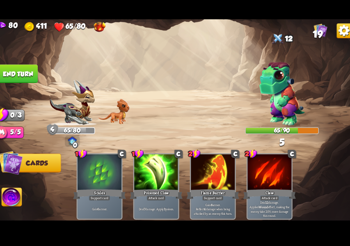
click at [16, 83] on button "End turn" at bounding box center [24, 77] width 38 height 18
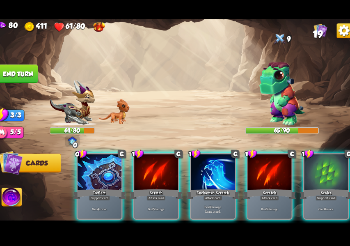
click at [97, 198] on div "Gain 4 armor." at bounding box center [103, 207] width 42 height 18
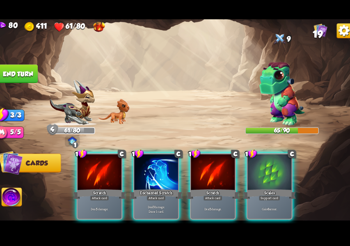
click at [160, 194] on div "Attack card" at bounding box center [157, 196] width 18 height 5
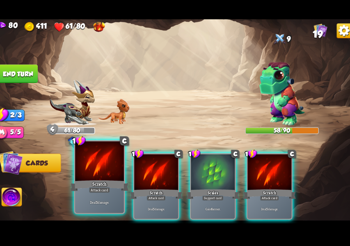
click at [98, 200] on p "Deal 5 damage." at bounding box center [102, 201] width 45 height 5
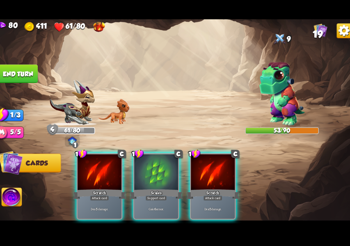
click at [164, 187] on div "Scales" at bounding box center [157, 192] width 51 height 11
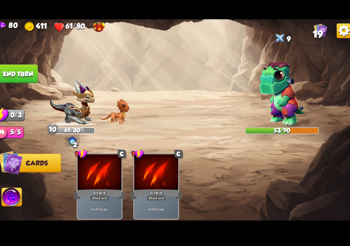
click at [35, 69] on button "End turn" at bounding box center [24, 77] width 38 height 18
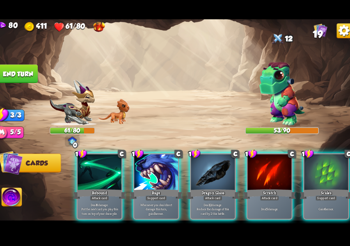
click at [218, 201] on p "Deal 12 damage. Reduce the damage of this card by 2 this battle." at bounding box center [212, 207] width 40 height 13
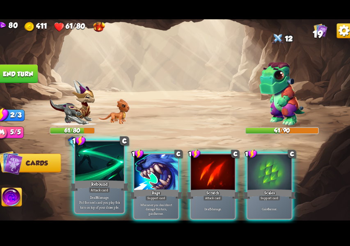
click at [109, 193] on div "Deal 8 damage. Put the next card you play this turn on top of your draw pile." at bounding box center [102, 201] width 47 height 21
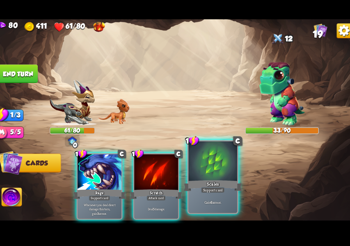
click at [215, 191] on div "Support card" at bounding box center [212, 189] width 23 height 6
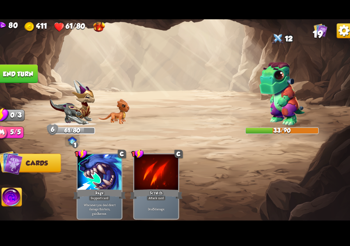
click at [22, 85] on button "End turn" at bounding box center [24, 77] width 38 height 18
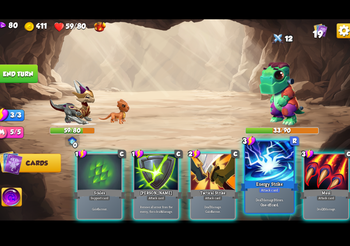
click at [268, 176] on div at bounding box center [266, 162] width 47 height 40
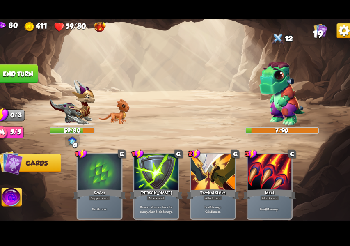
click at [10, 70] on button "End turn" at bounding box center [24, 77] width 38 height 18
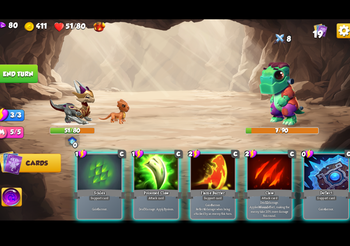
click at [155, 198] on div "Deal 7 damage. Apply 3 poison." at bounding box center [157, 207] width 42 height 18
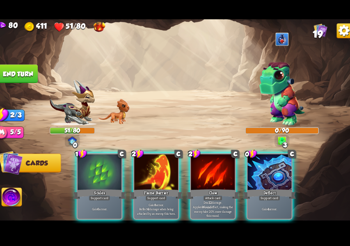
click at [273, 117] on img at bounding box center [279, 96] width 44 height 61
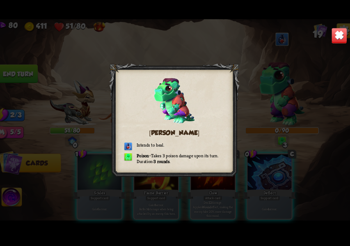
click at [333, 47] on img at bounding box center [334, 40] width 15 height 15
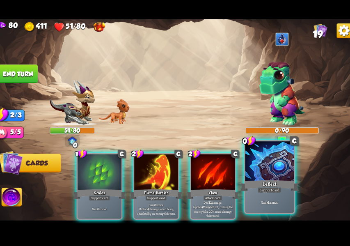
click at [269, 191] on div "Support card" at bounding box center [266, 189] width 23 height 6
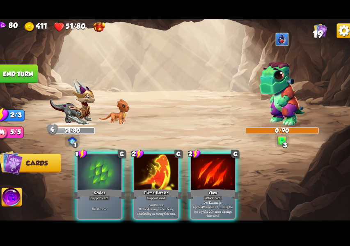
click at [102, 174] on div at bounding box center [103, 173] width 42 height 36
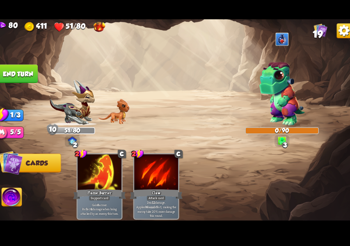
click at [11, 77] on button "End turn" at bounding box center [24, 77] width 38 height 18
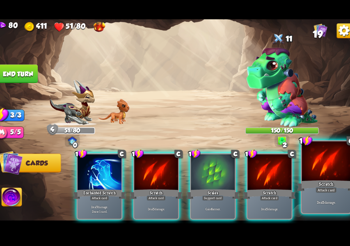
click at [314, 187] on div "Attack card" at bounding box center [321, 189] width 21 height 6
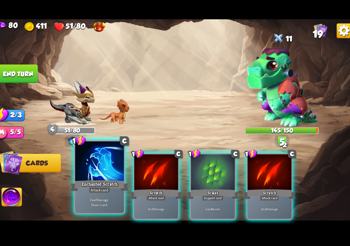
click at [98, 193] on div "Deal 7 damage. Draw 1 card." at bounding box center [102, 201] width 47 height 21
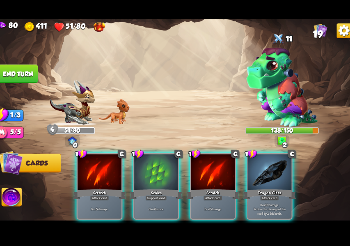
click at [277, 206] on p "Deal 10 damage. Reduce the damage of this card by 2 this battle." at bounding box center [267, 207] width 40 height 13
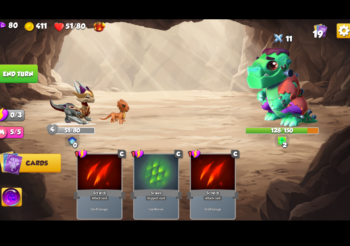
click at [17, 73] on button "End turn" at bounding box center [24, 77] width 38 height 18
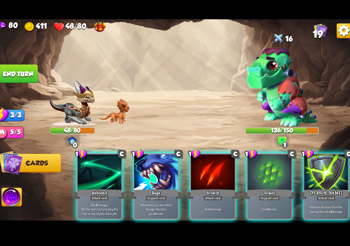
click at [263, 194] on div "Support card" at bounding box center [266, 196] width 21 height 5
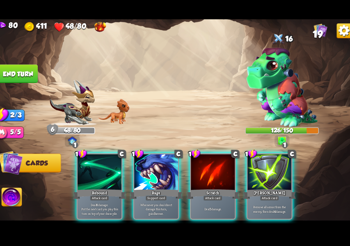
click at [91, 203] on p "Deal 8 damage. Put the next card you play this turn on top of your draw pile." at bounding box center [103, 207] width 40 height 13
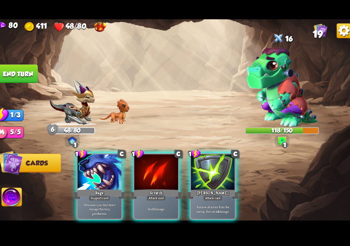
click at [165, 206] on p "Deal 5 damage." at bounding box center [157, 208] width 40 height 4
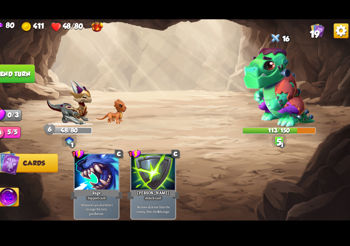
scroll to position [0, 0]
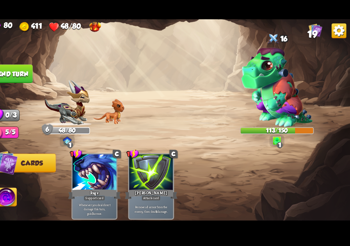
click at [16, 72] on button "End turn" at bounding box center [24, 77] width 38 height 18
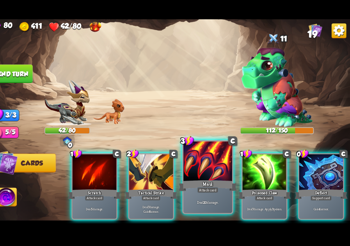
click at [215, 192] on div "Deal 20 damage." at bounding box center [212, 201] width 47 height 21
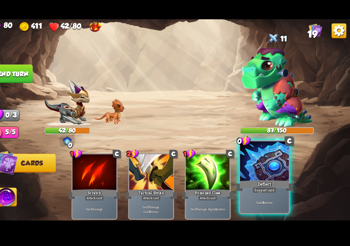
click at [274, 180] on div "Deflect" at bounding box center [267, 184] width 57 height 13
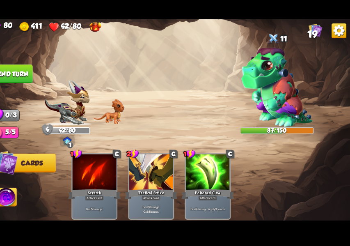
click at [16, 73] on button "End turn" at bounding box center [24, 77] width 38 height 18
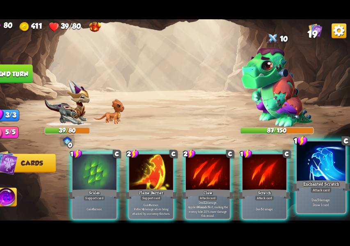
click at [329, 195] on div "Deal 7 damage. Draw 1 card." at bounding box center [321, 201] width 47 height 21
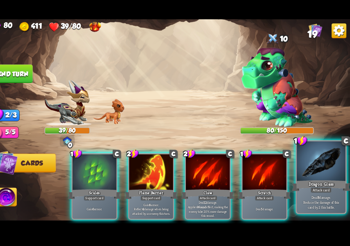
click at [323, 184] on div "Dragon Glass" at bounding box center [321, 184] width 57 height 13
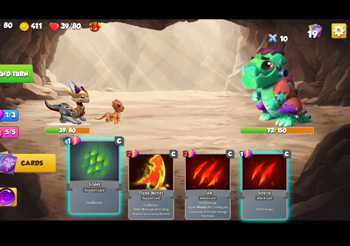
click at [87, 203] on p "Gain 6 armor." at bounding box center [102, 201] width 45 height 5
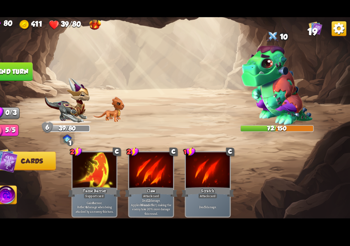
click at [18, 76] on button "End turn" at bounding box center [24, 77] width 38 height 18
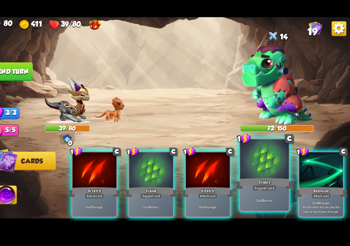
click at [258, 192] on div "Support card" at bounding box center [266, 189] width 23 height 6
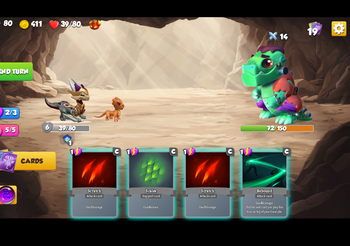
click at [148, 187] on div "Scales" at bounding box center [157, 192] width 51 height 11
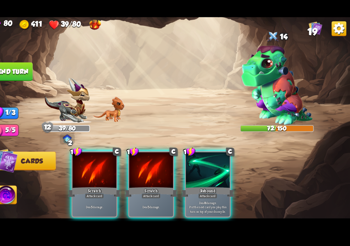
click at [215, 198] on div "Deal 8 damage. Put the next card you play this turn on top of your draw pile." at bounding box center [212, 207] width 42 height 18
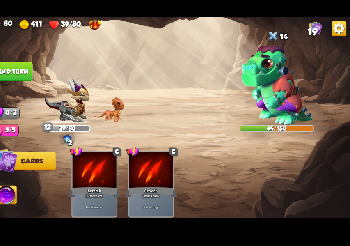
click at [14, 76] on button "End turn" at bounding box center [24, 77] width 38 height 18
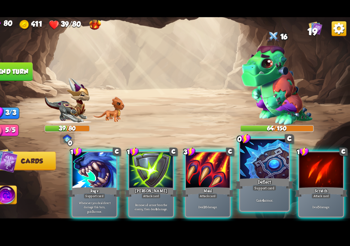
click at [263, 191] on div "Support card" at bounding box center [266, 189] width 23 height 6
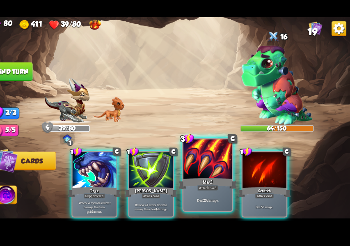
click at [219, 191] on div "Attack card" at bounding box center [212, 189] width 21 height 6
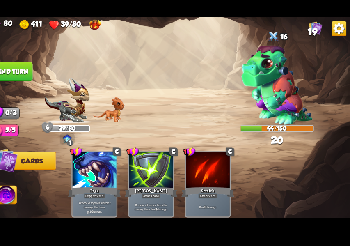
click at [31, 70] on button "End turn" at bounding box center [24, 77] width 38 height 18
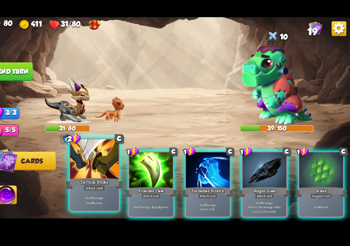
click at [105, 203] on p "Deal 7 damage. Gain 8 armor." at bounding box center [102, 200] width 45 height 9
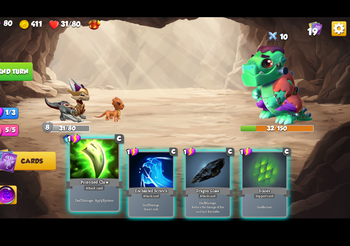
click at [109, 201] on p "Deal 7 damage. Apply 3 poison." at bounding box center [102, 201] width 45 height 5
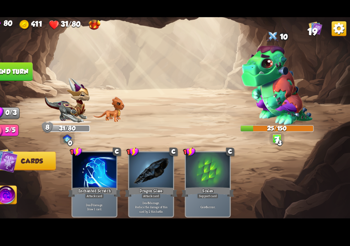
click at [26, 76] on button "End turn" at bounding box center [24, 77] width 38 height 18
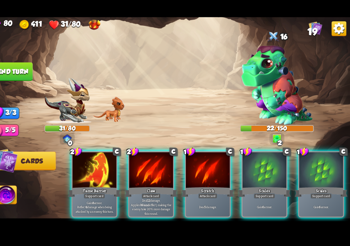
click at [269, 198] on div "Gain 6 armor." at bounding box center [267, 207] width 42 height 18
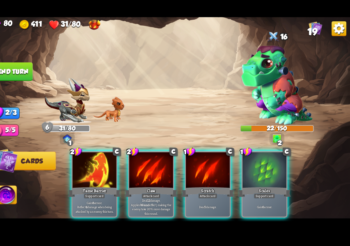
click at [274, 194] on div "Support card" at bounding box center [266, 196] width 21 height 5
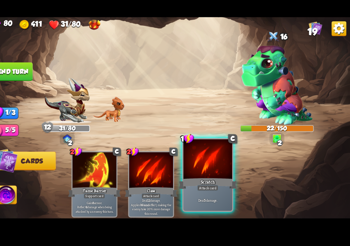
click at [220, 194] on div "Deal 5 damage." at bounding box center [212, 201] width 47 height 21
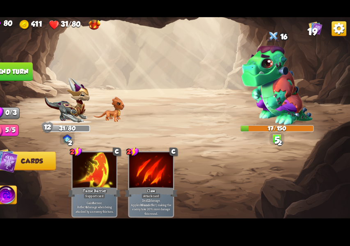
click at [17, 69] on button "End turn" at bounding box center [24, 77] width 38 height 18
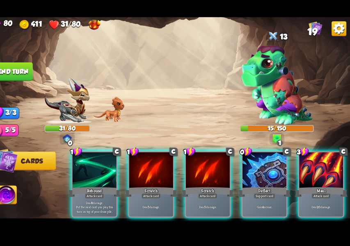
click at [328, 194] on div "Attack card" at bounding box center [321, 196] width 18 height 5
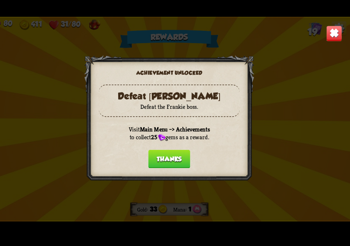
click at [191, 157] on button "Thanks" at bounding box center [175, 161] width 41 height 18
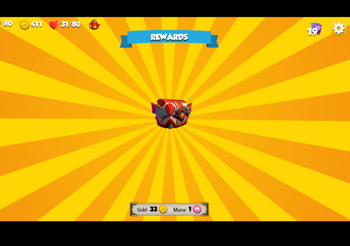
click at [173, 116] on img at bounding box center [178, 118] width 40 height 30
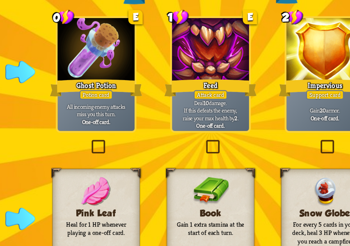
click at [120, 105] on div "Potion card" at bounding box center [112, 103] width 18 height 5
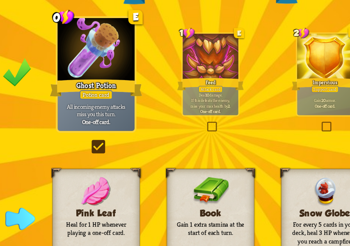
click at [114, 67] on div at bounding box center [112, 80] width 42 height 36
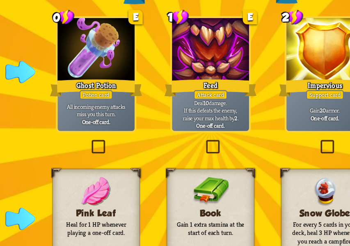
click at [112, 119] on b "One-off card." at bounding box center [112, 119] width 16 height 4
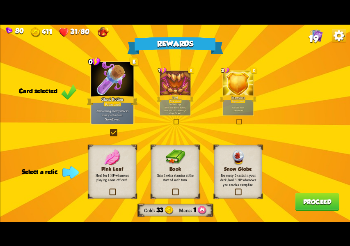
click at [247, 196] on div "Snow Globe For every 5 cards in your deck, heal 3 HP whenever you reach a campf…" at bounding box center [238, 171] width 48 height 54
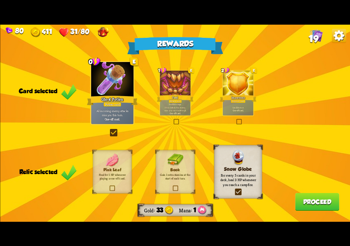
click at [318, 198] on button "Proceed" at bounding box center [317, 201] width 44 height 18
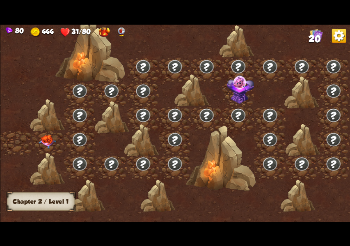
click at [53, 139] on img at bounding box center [47, 142] width 18 height 14
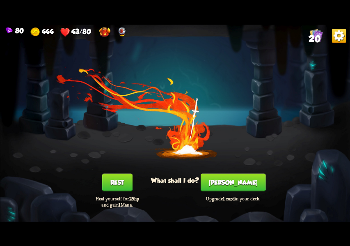
click at [114, 189] on button "Rest" at bounding box center [117, 182] width 30 height 18
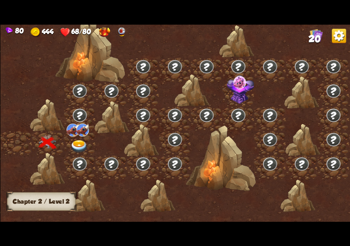
click at [75, 142] on img at bounding box center [79, 146] width 18 height 13
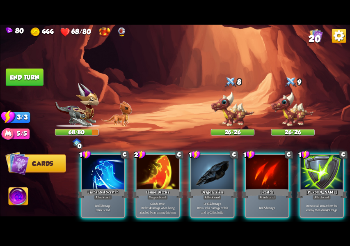
click at [208, 177] on div at bounding box center [212, 173] width 42 height 36
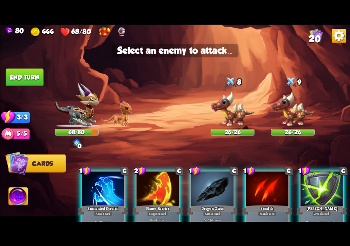
click at [301, 115] on img at bounding box center [293, 109] width 44 height 36
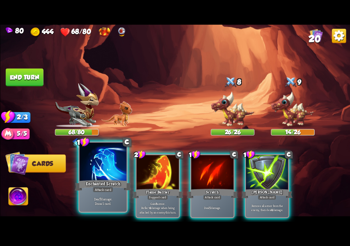
click at [104, 197] on p "Deal 7 damage. Draw 1 card." at bounding box center [102, 200] width 45 height 9
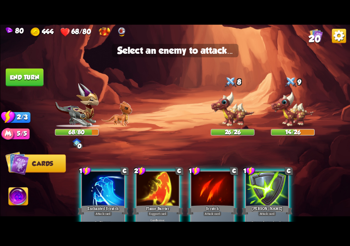
click at [288, 119] on img at bounding box center [293, 109] width 44 height 36
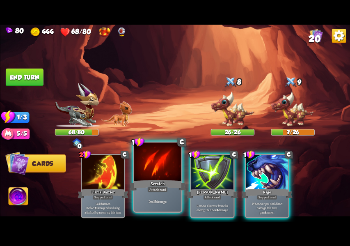
click at [159, 204] on div "Deal 5 damage." at bounding box center [157, 201] width 47 height 21
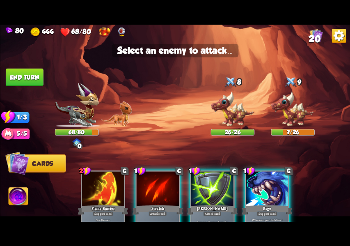
click at [302, 107] on img at bounding box center [293, 109] width 44 height 36
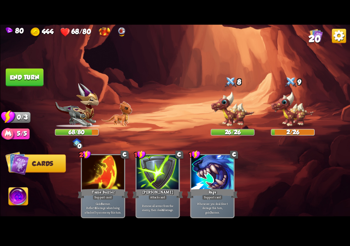
click at [21, 81] on button "End turn" at bounding box center [24, 77] width 38 height 18
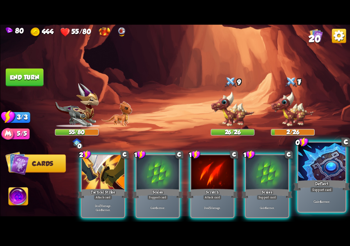
click at [328, 185] on div "Deflect" at bounding box center [321, 184] width 57 height 13
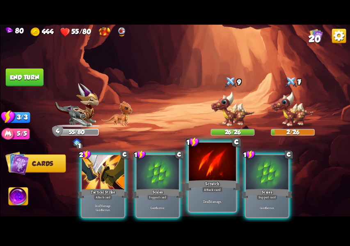
click at [215, 194] on div "Deal 5 damage." at bounding box center [212, 201] width 47 height 21
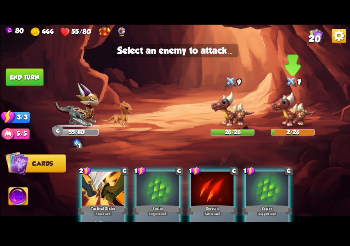
click at [299, 110] on img at bounding box center [293, 109] width 44 height 36
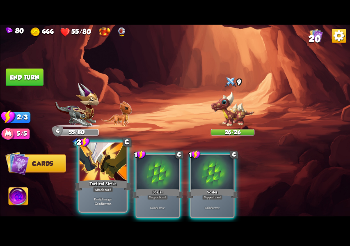
click at [94, 174] on div at bounding box center [102, 162] width 47 height 40
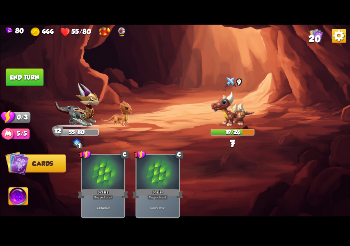
click at [18, 73] on button "End turn" at bounding box center [24, 77] width 38 height 18
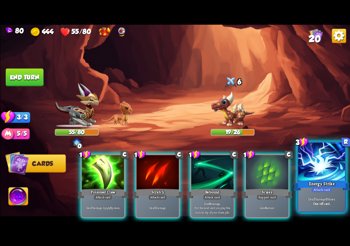
click at [327, 181] on div "Energy Strike" at bounding box center [321, 184] width 57 height 13
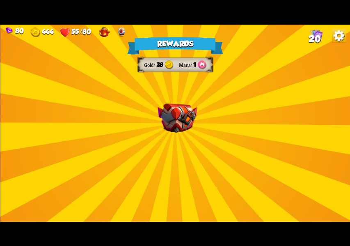
click at [169, 113] on img at bounding box center [178, 118] width 40 height 30
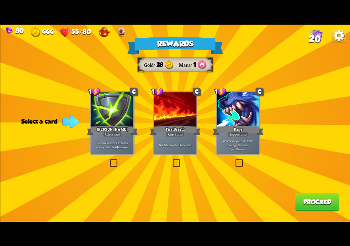
click at [102, 120] on div at bounding box center [112, 110] width 42 height 36
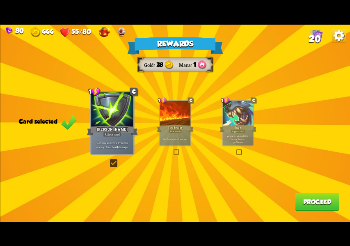
click at [329, 201] on button "Proceed" at bounding box center [317, 201] width 44 height 18
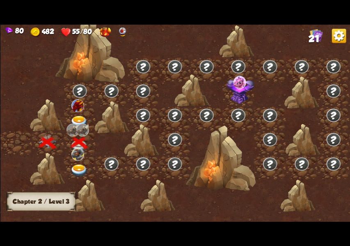
click at [76, 114] on div at bounding box center [80, 119] width 32 height 24
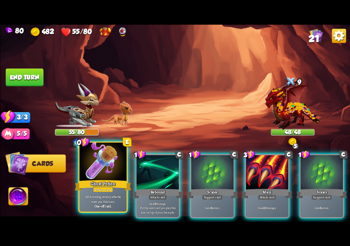
click at [84, 181] on div "Ghost Potion" at bounding box center [103, 184] width 57 height 13
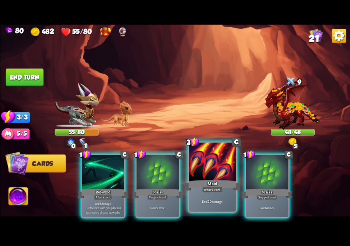
click at [221, 193] on div "Deal 20 damage." at bounding box center [212, 201] width 47 height 21
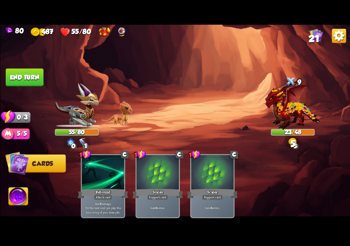
click at [31, 70] on button "End turn" at bounding box center [24, 77] width 38 height 18
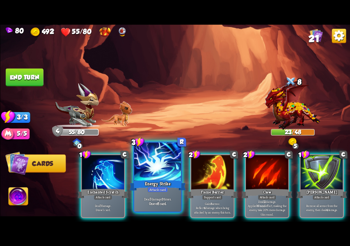
click at [153, 181] on div "Energy Strike" at bounding box center [157, 184] width 57 height 13
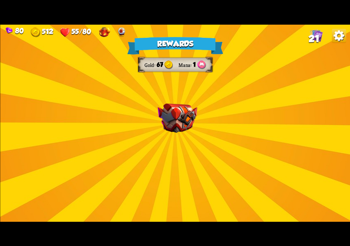
click at [187, 123] on img at bounding box center [178, 118] width 40 height 30
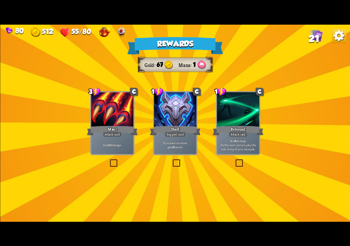
click at [167, 183] on div "Rewards Gold 67 Mana 1 Select a card 3 C Maul Attack card Deal 20 damage. 1 C S…" at bounding box center [175, 123] width 350 height 197
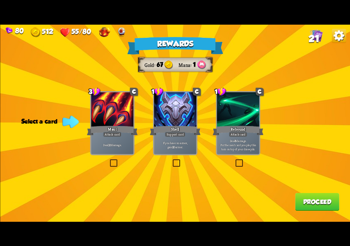
click at [171, 160] on label at bounding box center [171, 160] width 0 height 0
click at [0, 0] on input "checkbox" at bounding box center [0, 0] width 0 height 0
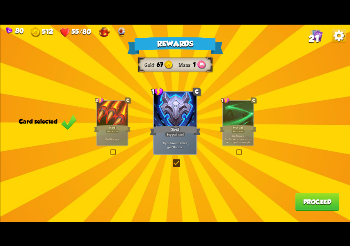
click at [321, 209] on button "Proceed" at bounding box center [317, 201] width 44 height 18
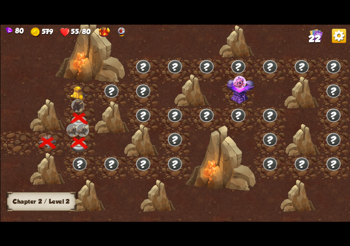
click at [83, 93] on img at bounding box center [79, 93] width 18 height 14
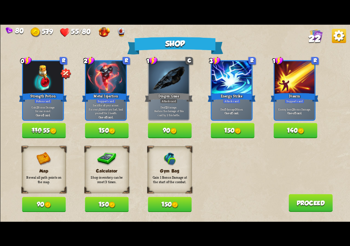
click at [43, 127] on button "110 55" at bounding box center [44, 130] width 44 height 15
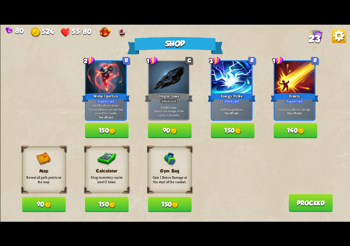
click at [240, 130] on img at bounding box center [237, 131] width 7 height 7
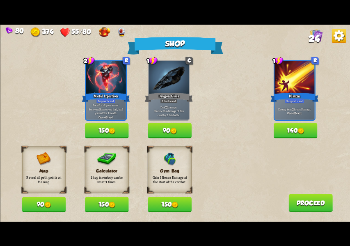
click at [295, 131] on button "140" at bounding box center [295, 130] width 44 height 15
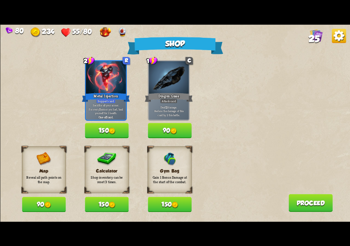
click at [172, 126] on button "90" at bounding box center [170, 130] width 44 height 15
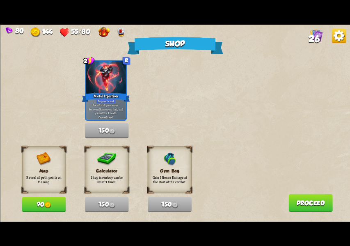
click at [50, 209] on button "90" at bounding box center [44, 204] width 44 height 15
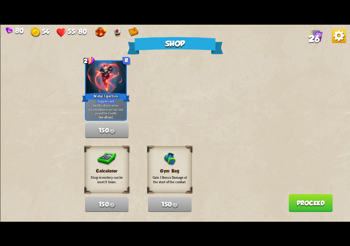
click at [309, 210] on button "Proceed" at bounding box center [310, 203] width 44 height 18
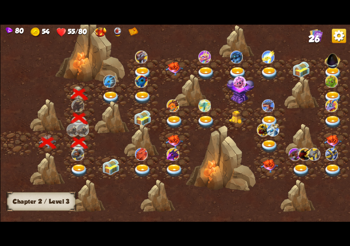
click at [85, 164] on img at bounding box center [79, 170] width 18 height 13
click at [76, 171] on img at bounding box center [79, 170] width 18 height 13
click at [67, 170] on div at bounding box center [80, 167] width 32 height 24
click at [80, 169] on img at bounding box center [79, 170] width 18 height 13
click at [110, 100] on img at bounding box center [111, 97] width 18 height 13
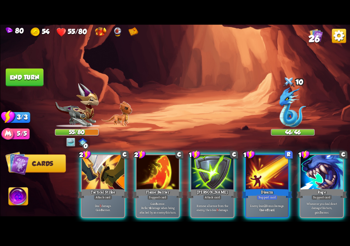
click at [110, 203] on p "Deal 5 damage. Gain 8 armor." at bounding box center [103, 207] width 40 height 8
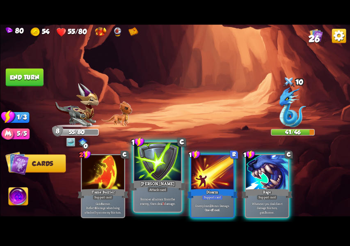
click at [162, 187] on div "Attack card" at bounding box center [157, 189] width 21 height 6
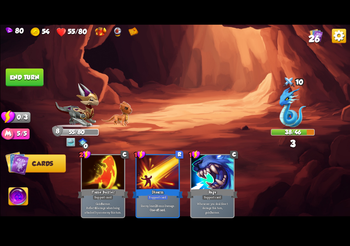
click at [9, 68] on button "End turn" at bounding box center [24, 77] width 38 height 18
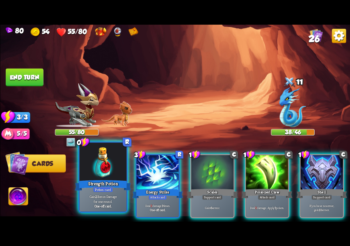
click at [101, 184] on div "Strength Potion" at bounding box center [103, 184] width 57 height 13
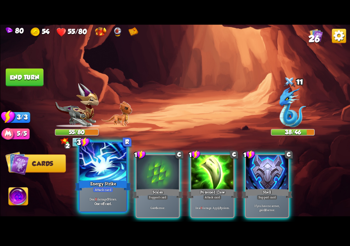
click at [105, 194] on div "Deal 6 damage 3 times. One-off card." at bounding box center [102, 201] width 47 height 21
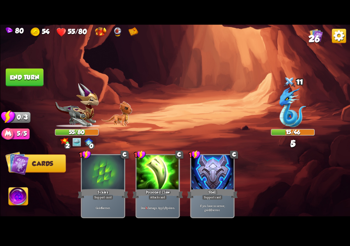
click at [18, 78] on button "End turn" at bounding box center [24, 77] width 38 height 18
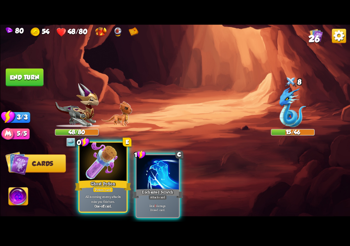
click at [93, 180] on div "Ghost Potion" at bounding box center [103, 184] width 57 height 13
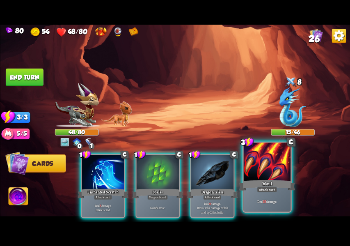
click at [271, 195] on div "Deal 15 damage." at bounding box center [266, 201] width 47 height 21
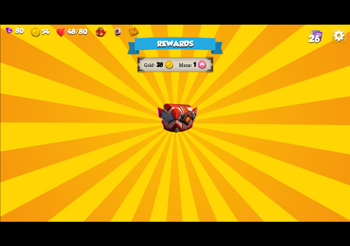
click at [187, 140] on div "Rewards Gold 38 Mana 1 Select a card 1 C Dragon Glass Attack card Deal 12 damag…" at bounding box center [175, 123] width 350 height 197
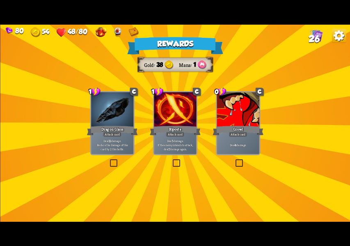
click at [234, 160] on label at bounding box center [234, 160] width 0 height 0
click at [0, 0] on input "checkbox" at bounding box center [0, 0] width 0 height 0
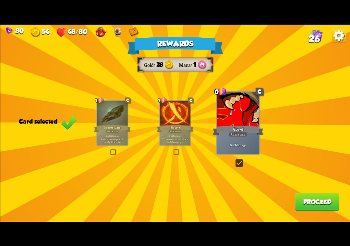
click at [305, 197] on button "Proceed" at bounding box center [317, 201] width 44 height 18
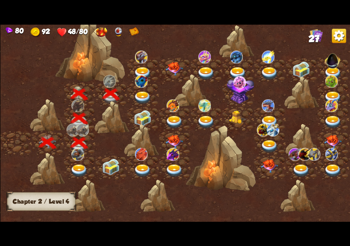
click at [149, 95] on img at bounding box center [142, 97] width 18 height 13
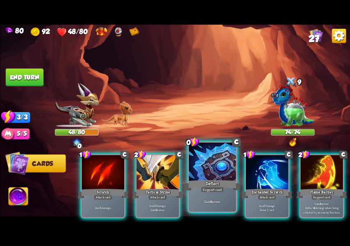
click at [219, 187] on div "Support card" at bounding box center [212, 189] width 23 height 6
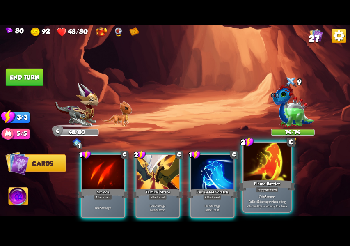
click at [275, 184] on div "Flame Barrier" at bounding box center [267, 184] width 57 height 13
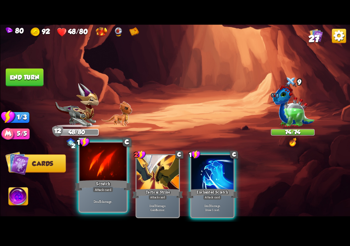
click at [112, 190] on div "Attack card" at bounding box center [103, 189] width 21 height 6
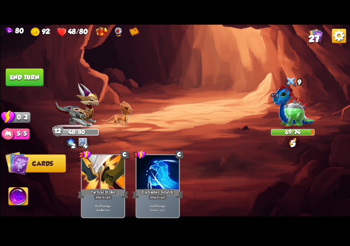
click at [19, 82] on button "End turn" at bounding box center [24, 77] width 38 height 18
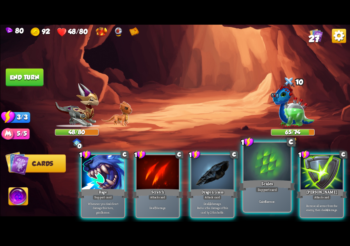
click at [258, 192] on div "Support card" at bounding box center [266, 189] width 23 height 6
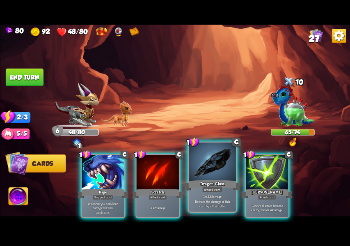
click at [215, 198] on p "Deal 12 damage. Reduce the damage of this card by 2 this battle." at bounding box center [212, 201] width 45 height 14
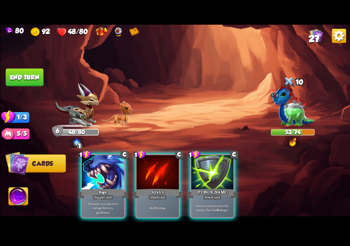
click at [164, 205] on div "Deal 5 damage." at bounding box center [157, 207] width 42 height 18
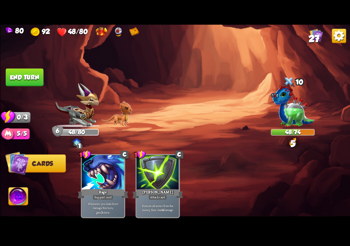
click at [18, 69] on button "End turn" at bounding box center [24, 77] width 38 height 18
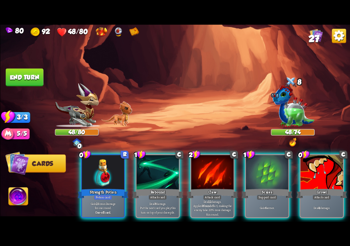
click at [100, 194] on div "Potion card" at bounding box center [103, 196] width 18 height 5
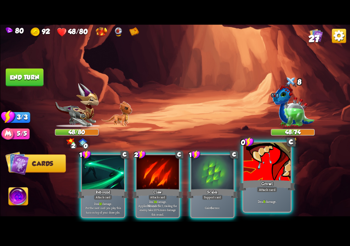
click at [277, 195] on div "Deal 6 damage." at bounding box center [266, 201] width 47 height 21
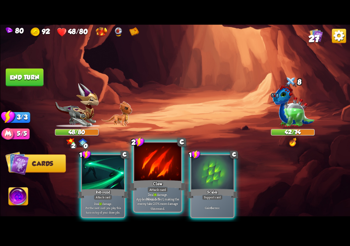
click at [164, 204] on p "Deal 14 damage. Applies Wound effect, making the enemy take 20% more damage thi…" at bounding box center [157, 201] width 45 height 18
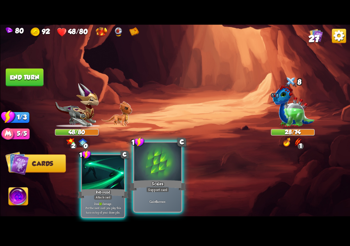
click at [169, 196] on div "Gain 6 armor." at bounding box center [157, 201] width 47 height 21
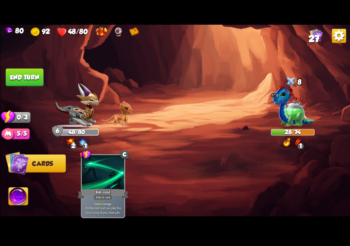
click at [26, 74] on button "End turn" at bounding box center [24, 77] width 38 height 18
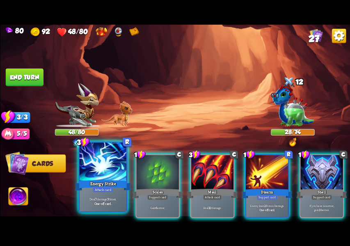
click at [101, 174] on div at bounding box center [102, 162] width 47 height 40
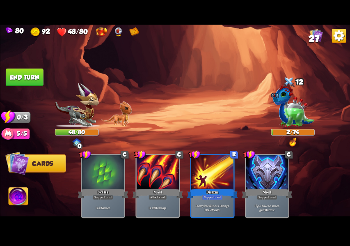
click at [6, 75] on button "End turn" at bounding box center [24, 77] width 38 height 18
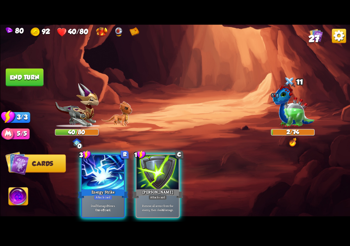
click at [98, 194] on div "Attack card" at bounding box center [103, 196] width 18 height 5
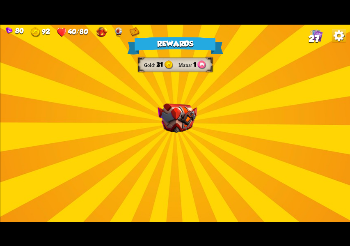
click at [151, 118] on div "Rewards Gold 31 Mana 1 Select a card 0 R Water Potion Potion card Heal for 4 he…" at bounding box center [175, 123] width 350 height 197
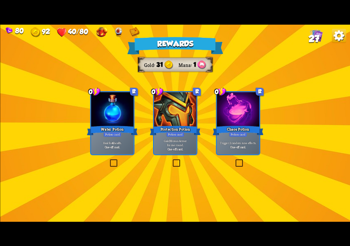
click at [108, 160] on label at bounding box center [108, 160] width 0 height 0
click at [0, 0] on input "checkbox" at bounding box center [0, 0] width 0 height 0
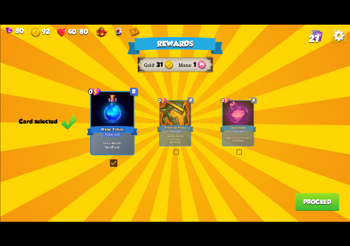
click at [334, 208] on button "Proceed" at bounding box center [317, 201] width 44 height 18
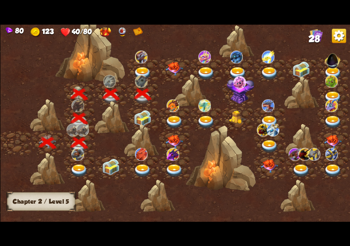
click at [146, 66] on div at bounding box center [143, 70] width 32 height 24
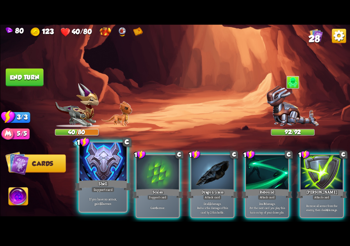
click at [109, 196] on div "If you have no armor, gain 10 armor." at bounding box center [102, 201] width 47 height 21
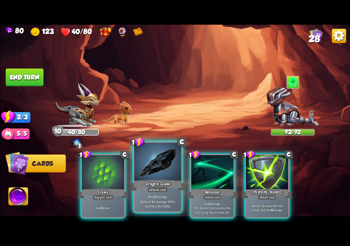
click at [164, 192] on div "Attack card" at bounding box center [157, 189] width 21 height 6
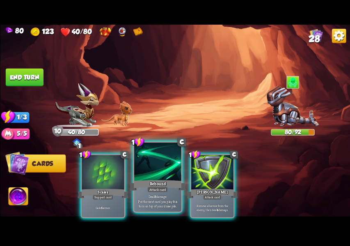
click at [163, 192] on div "Attack card" at bounding box center [157, 189] width 21 height 6
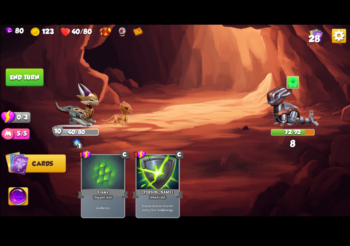
click at [33, 77] on button "End turn" at bounding box center [24, 77] width 38 height 18
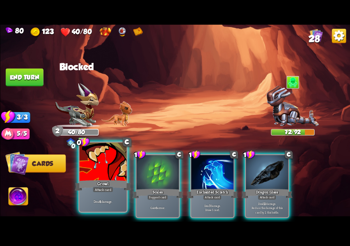
click at [95, 190] on div "Attack card" at bounding box center [103, 189] width 21 height 6
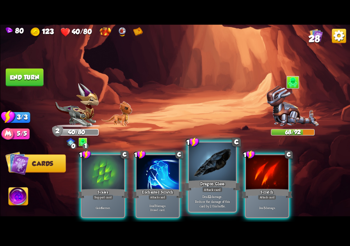
click at [214, 183] on div "Dragon Glass" at bounding box center [212, 184] width 57 height 13
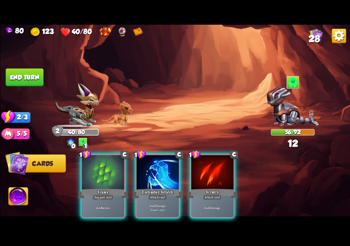
click at [160, 198] on div "Deal 7 damage. Draw 1 card." at bounding box center [157, 207] width 42 height 18
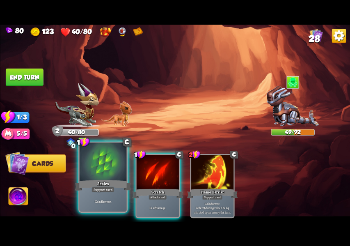
click at [96, 193] on div "Gain 6 armor." at bounding box center [102, 201] width 47 height 21
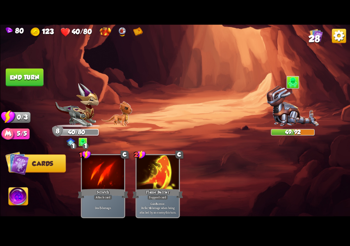
click at [24, 70] on button "End turn" at bounding box center [24, 77] width 38 height 18
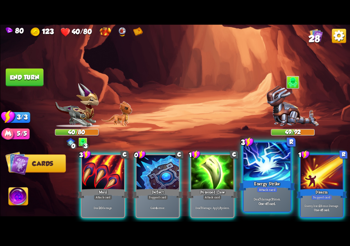
click at [269, 194] on div "Deal 7 damage 3 times. One-off card." at bounding box center [266, 201] width 47 height 21
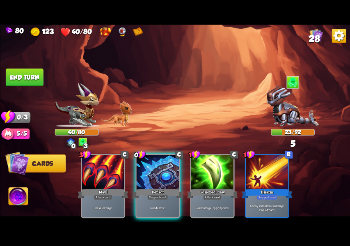
click at [23, 80] on button "End turn" at bounding box center [24, 77] width 38 height 18
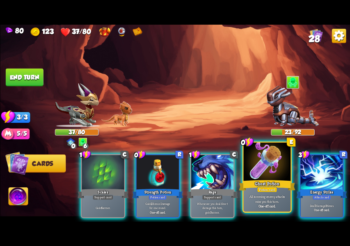
click at [267, 195] on p "All incoming enemy attacks miss you this turn." at bounding box center [267, 198] width 45 height 9
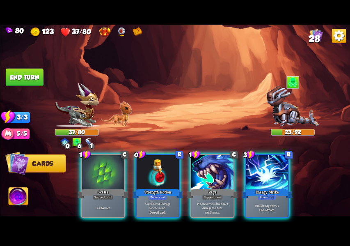
click at [271, 203] on p "Deal 7 damage 3 times." at bounding box center [267, 205] width 40 height 4
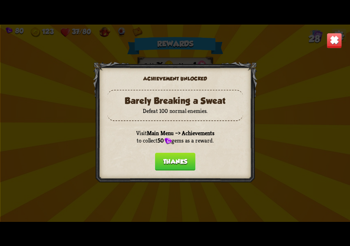
click at [191, 155] on button "Thanks" at bounding box center [175, 161] width 41 height 18
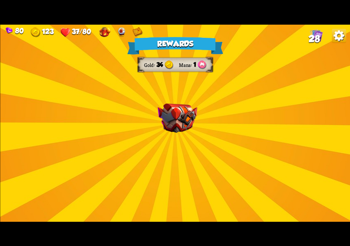
click at [188, 122] on img at bounding box center [178, 118] width 40 height 30
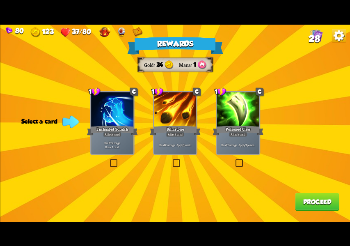
click at [237, 174] on div "Rewards Gold 34 Mana 1 Select a card 1 C Enchanted Scratch Attack card Deal 7 d…" at bounding box center [175, 123] width 350 height 197
click at [238, 171] on div "Rewards Gold 34 Mana 1 Select a card 1 C Enchanted Scratch Attack card Deal 7 d…" at bounding box center [175, 123] width 350 height 197
click at [234, 160] on label at bounding box center [234, 160] width 0 height 0
click at [0, 0] on input "checkbox" at bounding box center [0, 0] width 0 height 0
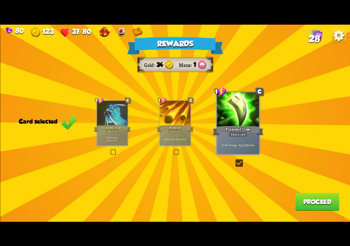
click at [172, 149] on label at bounding box center [172, 149] width 0 height 0
click at [0, 0] on input "checkbox" at bounding box center [0, 0] width 0 height 0
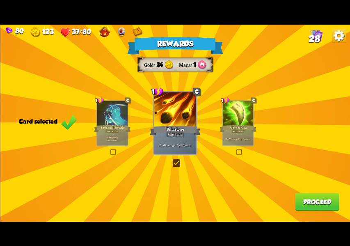
click at [311, 201] on button "Proceed" at bounding box center [317, 201] width 44 height 18
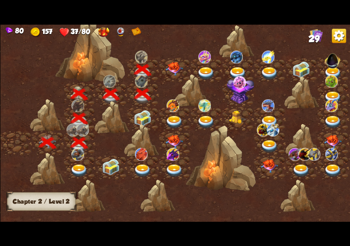
click at [162, 62] on div at bounding box center [175, 70] width 32 height 24
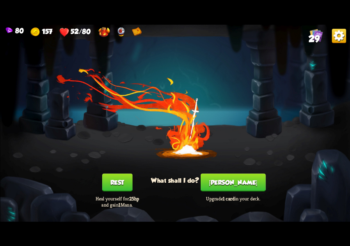
click at [107, 191] on button "Rest" at bounding box center [117, 182] width 30 height 18
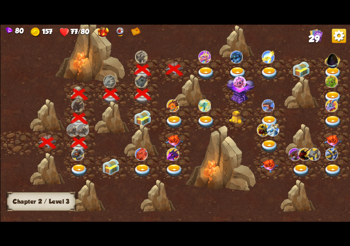
click at [205, 67] on img at bounding box center [206, 73] width 18 height 13
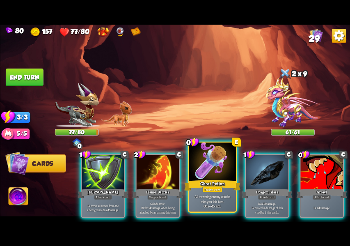
click at [222, 194] on div "All incoming enemy attacks miss you this turn. One-off card." at bounding box center [212, 201] width 47 height 21
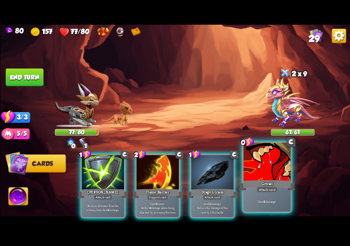
click at [267, 195] on div "Deal 4 damage." at bounding box center [266, 201] width 47 height 21
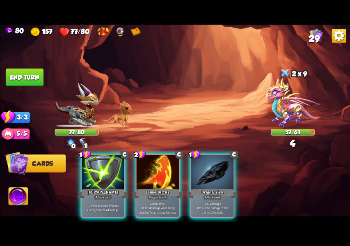
click at [217, 201] on p "Deal 12 damage. Reduce the damage of this card by 2 this battle." at bounding box center [212, 207] width 40 height 13
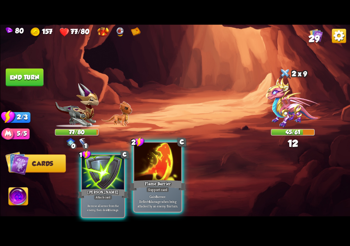
click at [174, 192] on div "Gain 8 armor. Reflect 4 damage when being attacked by an enemy this turn." at bounding box center [157, 201] width 47 height 21
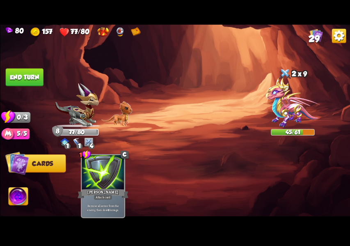
click at [78, 116] on img at bounding box center [76, 105] width 43 height 44
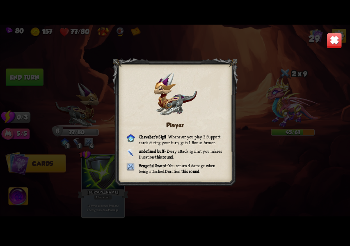
click at [339, 40] on img at bounding box center [334, 40] width 15 height 15
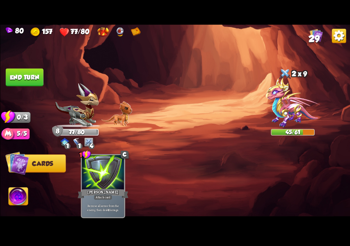
click at [15, 82] on button "End turn" at bounding box center [24, 77] width 38 height 18
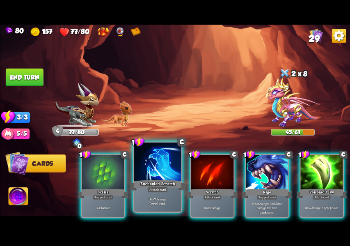
click at [159, 172] on div at bounding box center [157, 162] width 47 height 40
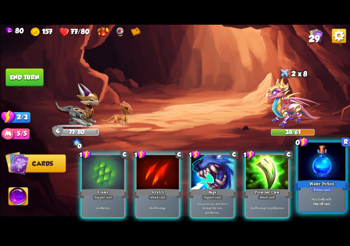
click at [325, 201] on b "One-off card." at bounding box center [321, 203] width 17 height 5
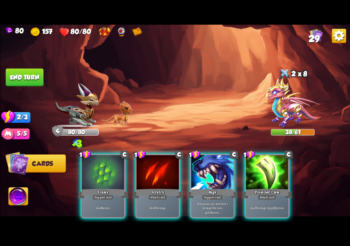
click at [279, 198] on div "Deal 7 damage. Apply 3 poison." at bounding box center [267, 207] width 42 height 18
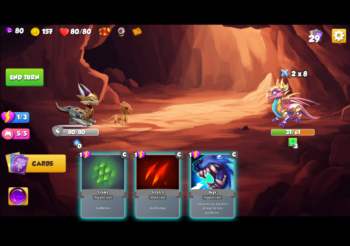
click at [110, 174] on div at bounding box center [103, 173] width 42 height 36
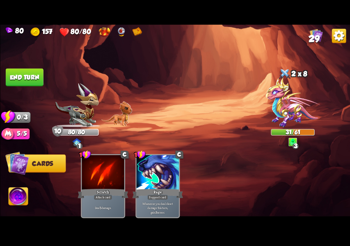
click at [28, 82] on button "End turn" at bounding box center [24, 77] width 38 height 18
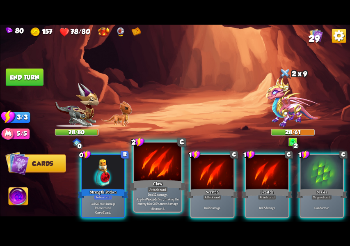
click at [155, 192] on div "Attack card" at bounding box center [157, 189] width 21 height 6
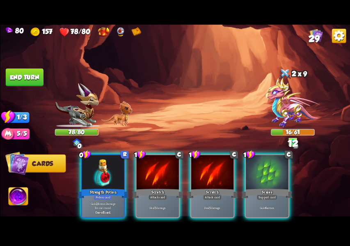
click at [213, 198] on div "Deal 5 damage." at bounding box center [212, 207] width 42 height 18
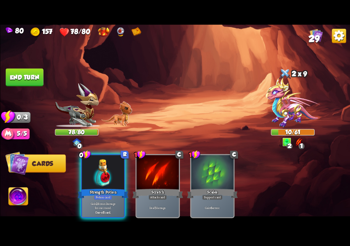
click at [85, 173] on div at bounding box center [103, 173] width 42 height 36
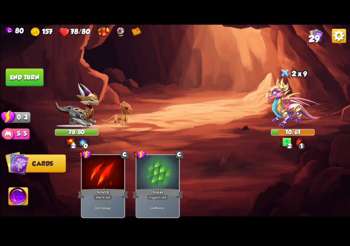
click at [9, 72] on button "End turn" at bounding box center [24, 77] width 38 height 18
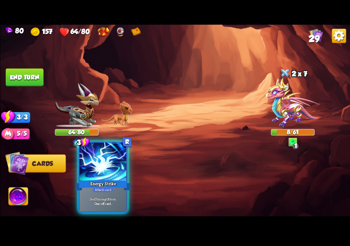
click at [101, 199] on p "Deal 7 damage 3 times." at bounding box center [102, 198] width 45 height 5
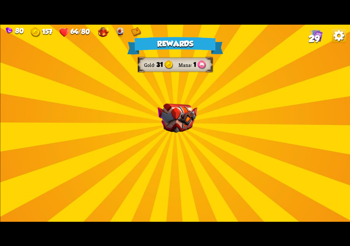
click at [196, 119] on img at bounding box center [178, 118] width 40 height 30
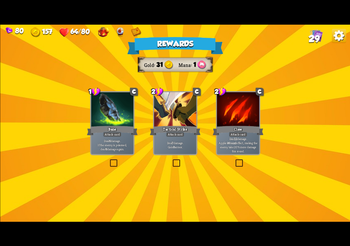
click at [107, 154] on div "1 C Bane Attack card Deal 6 damage. If the enemy is poisoned, deal 6 damage aga…" at bounding box center [112, 123] width 44 height 64
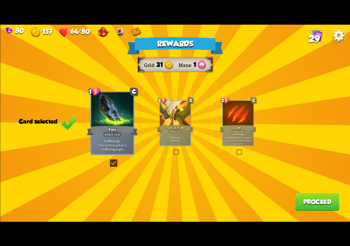
click at [332, 202] on button "Proceed" at bounding box center [317, 201] width 44 height 18
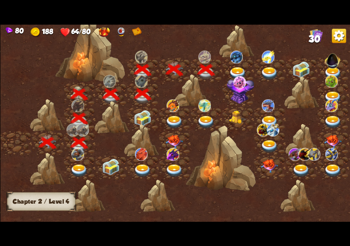
click at [237, 64] on div at bounding box center [238, 70] width 32 height 24
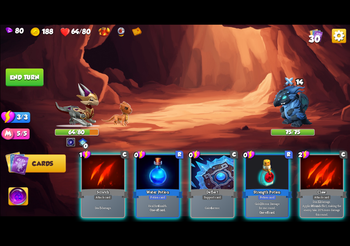
click at [158, 198] on div "Heal for 4 health. One-off card." at bounding box center [157, 207] width 42 height 18
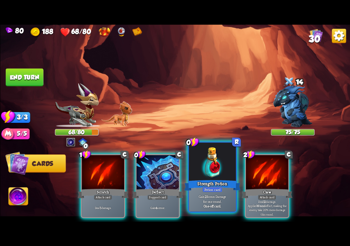
click at [210, 185] on div "Strength Potion" at bounding box center [212, 184] width 57 height 13
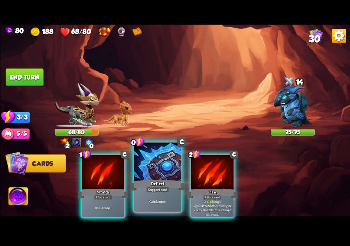
click at [149, 199] on p "Gain 4 armor." at bounding box center [157, 201] width 45 height 5
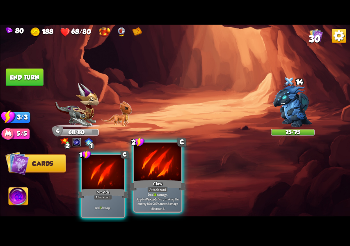
click at [156, 203] on p "Deal 14 damage. Applies Wound effect, making the enemy take 20% more damage thi…" at bounding box center [157, 201] width 45 height 18
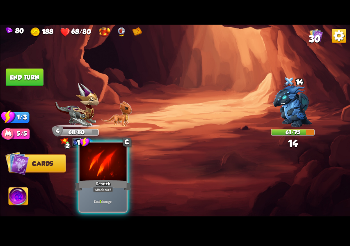
click at [123, 203] on div "Deal 7 damage." at bounding box center [102, 201] width 47 height 21
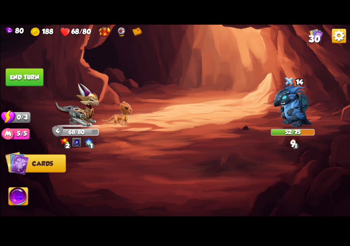
click at [20, 82] on button "End turn" at bounding box center [24, 77] width 38 height 18
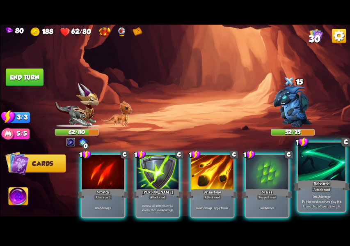
click at [320, 197] on p "Deal 8 damage. Put the next card you play this turn on top of your draw pile." at bounding box center [321, 201] width 45 height 14
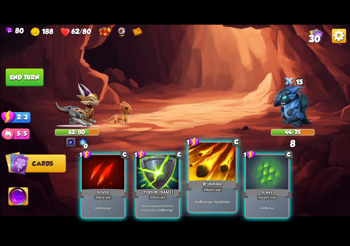
click at [218, 186] on div "Brimstone" at bounding box center [212, 184] width 57 height 13
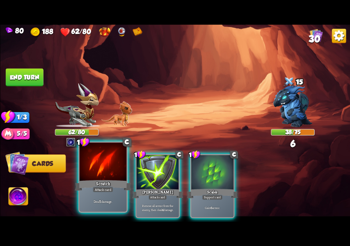
click at [98, 188] on div "Attack card" at bounding box center [103, 189] width 21 height 6
